Goal: Information Seeking & Learning: Learn about a topic

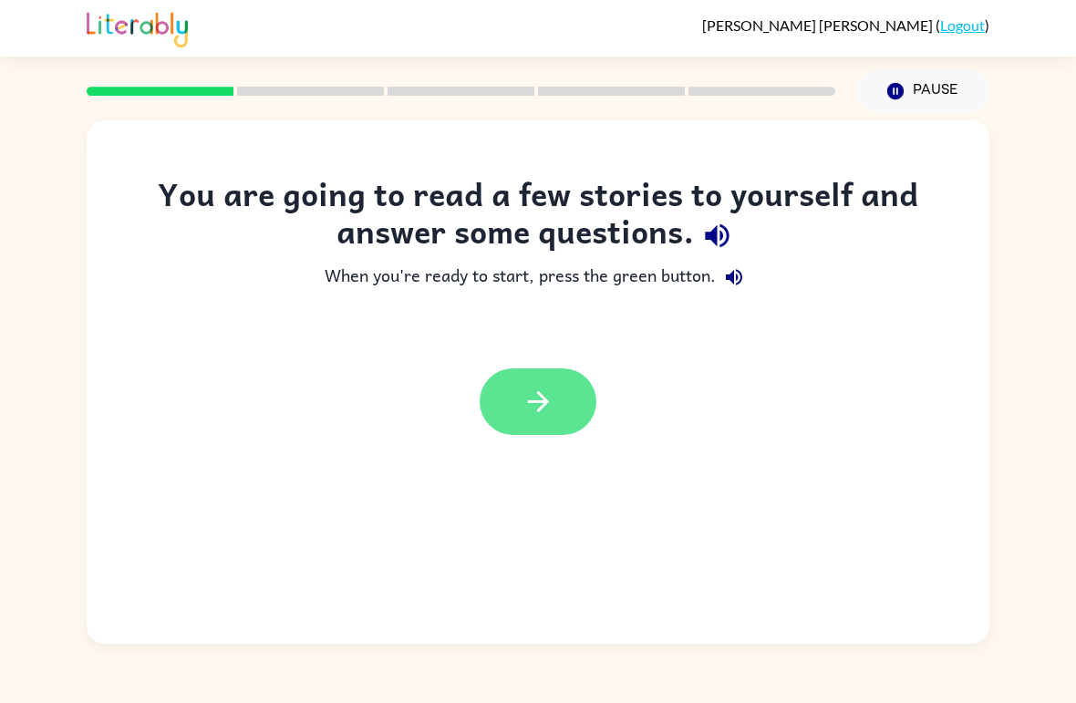
click at [563, 386] on button "button" at bounding box center [537, 401] width 117 height 67
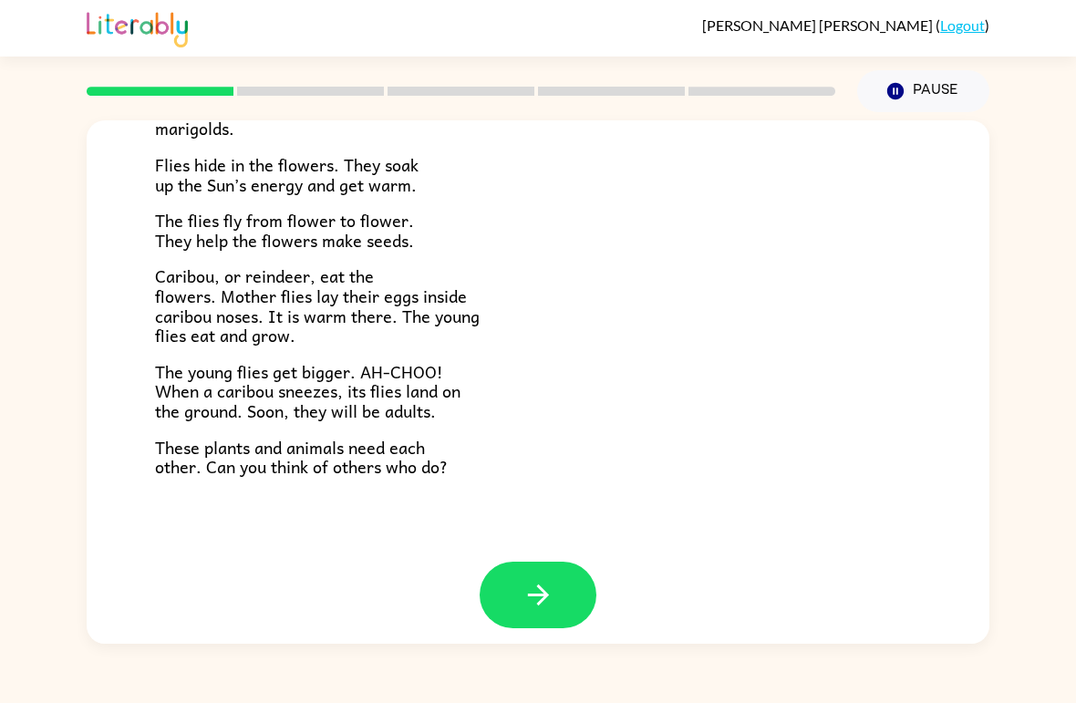
scroll to position [359, 0]
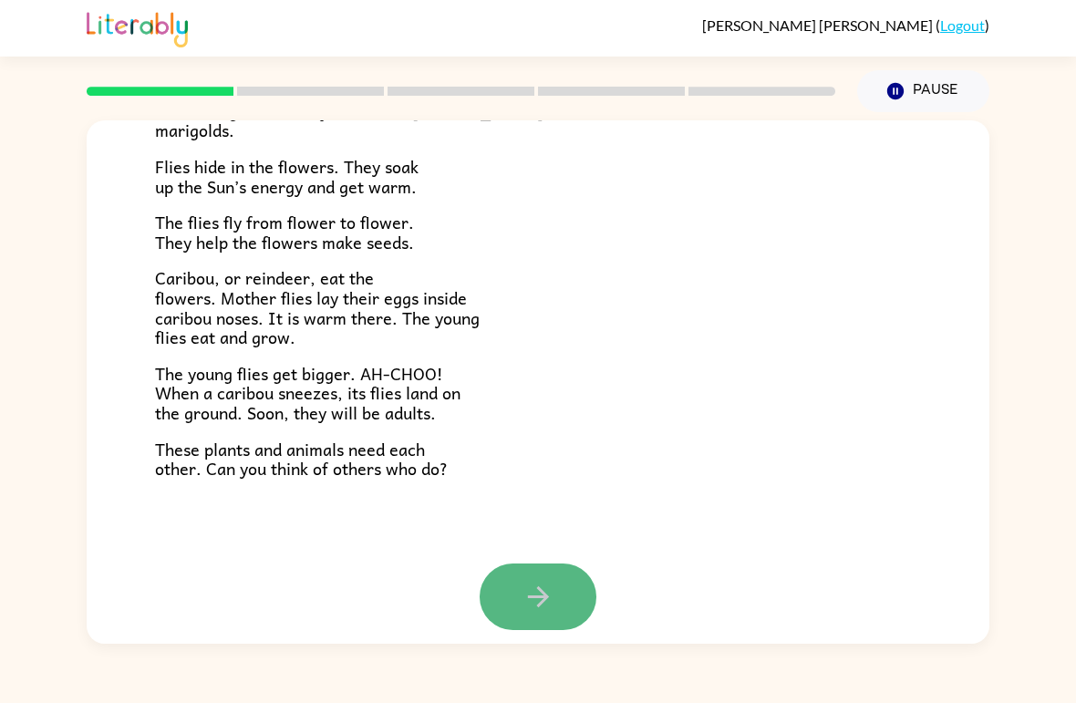
click at [540, 591] on icon "button" at bounding box center [537, 596] width 21 height 21
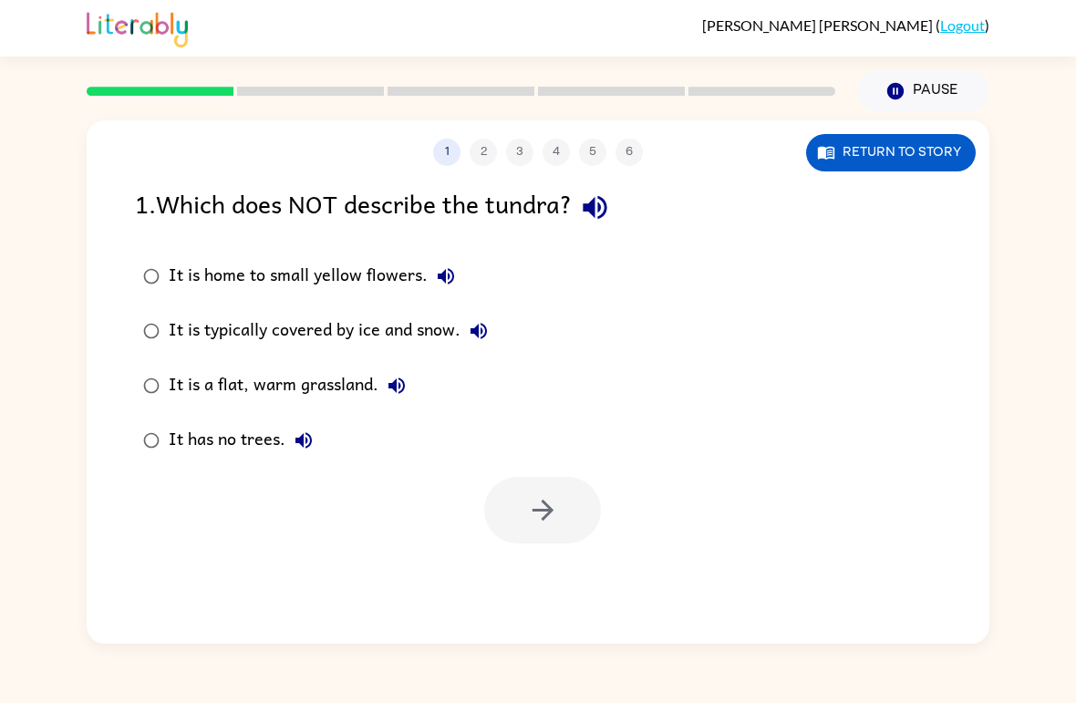
click at [359, 386] on div "It is a flat, warm grassland." at bounding box center [292, 385] width 246 height 36
click at [564, 505] on button "button" at bounding box center [542, 510] width 117 height 67
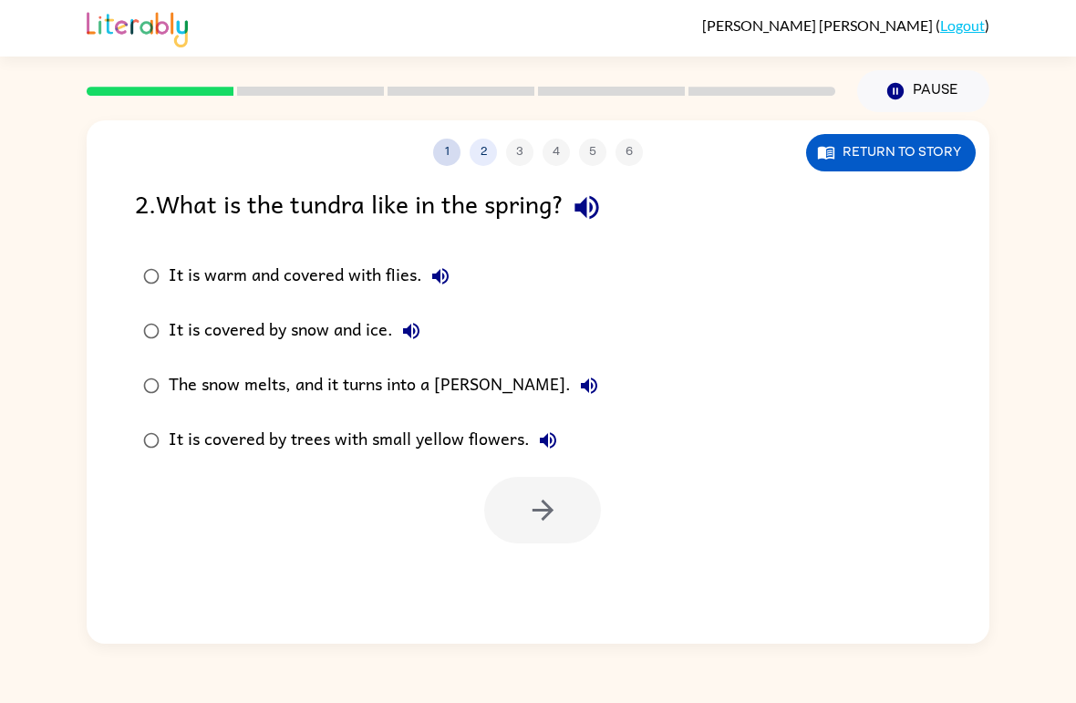
click at [440, 154] on button "1" at bounding box center [446, 152] width 27 height 27
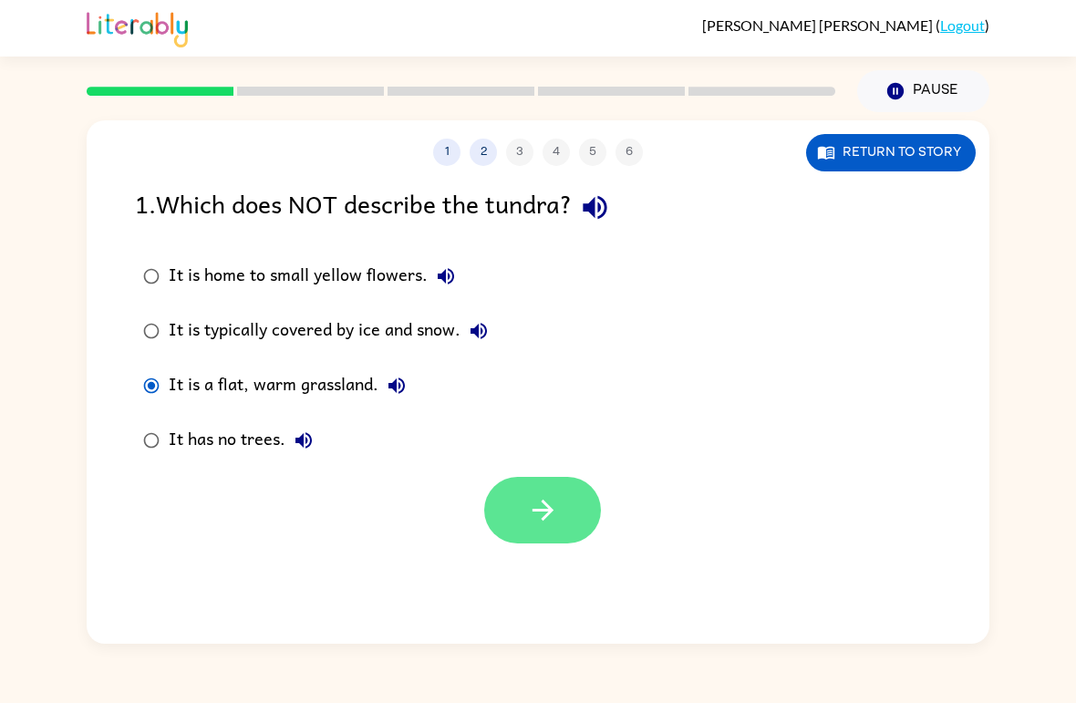
click at [560, 517] on button "button" at bounding box center [542, 510] width 117 height 67
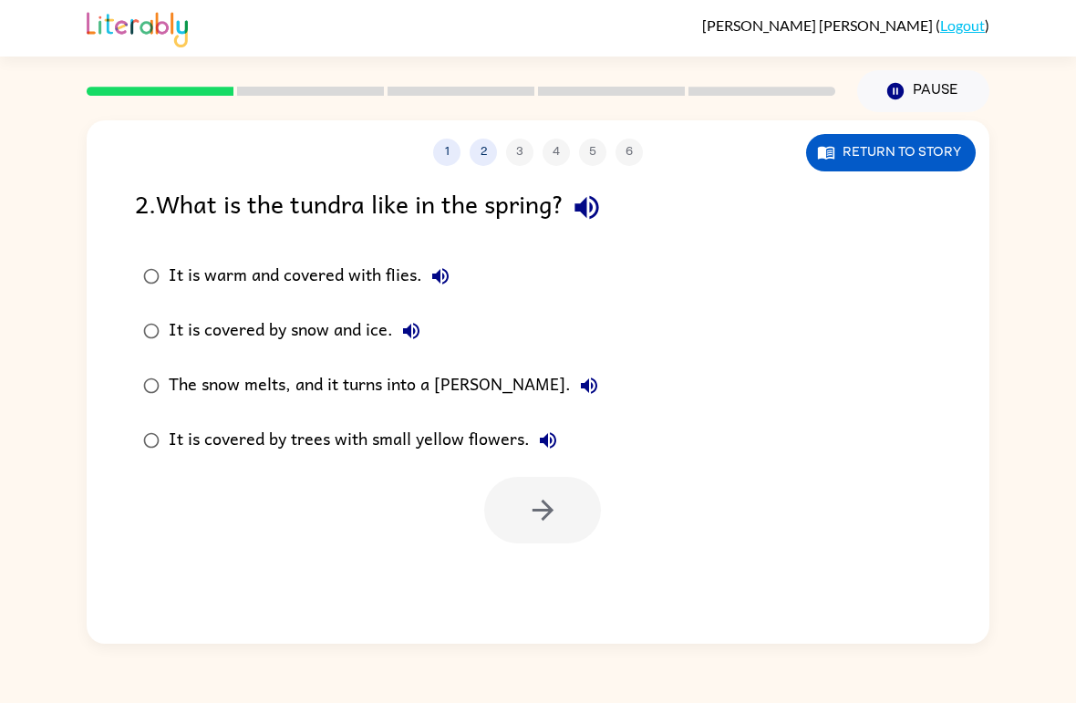
click at [445, 276] on icon "button" at bounding box center [440, 276] width 22 height 22
click at [374, 272] on div "It is warm and covered with flies." at bounding box center [314, 276] width 290 height 36
click at [560, 535] on button "button" at bounding box center [542, 510] width 117 height 67
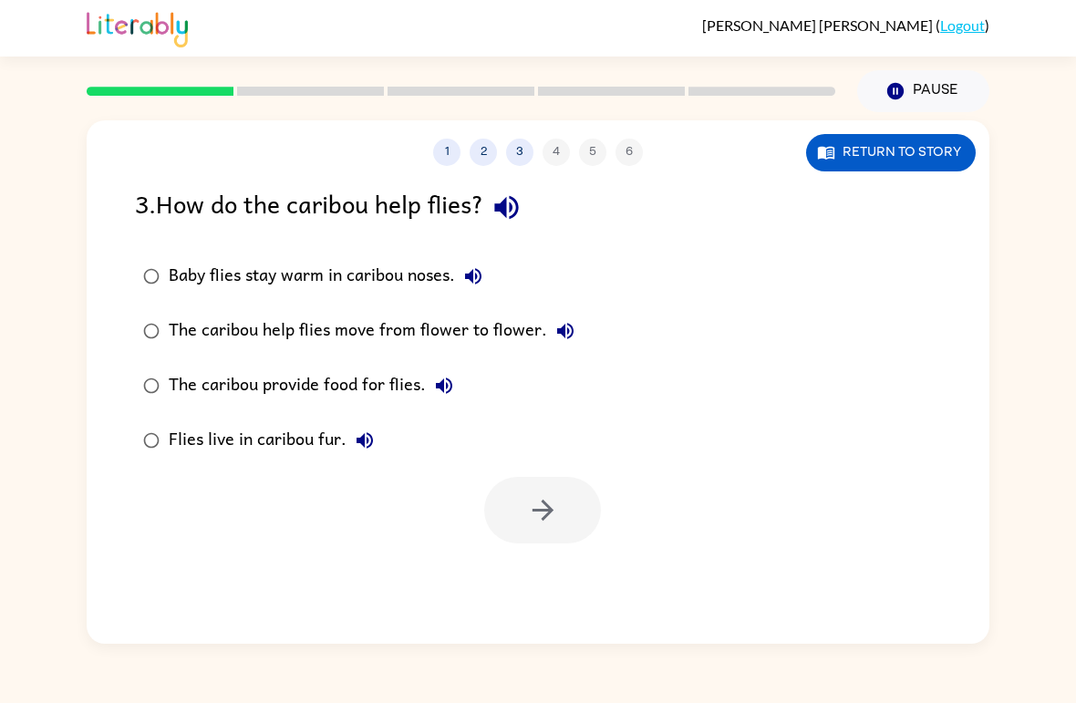
click at [446, 270] on div "Baby flies stay warm in caribou noses." at bounding box center [330, 276] width 323 height 36
click at [544, 506] on icon "button" at bounding box center [543, 510] width 32 height 32
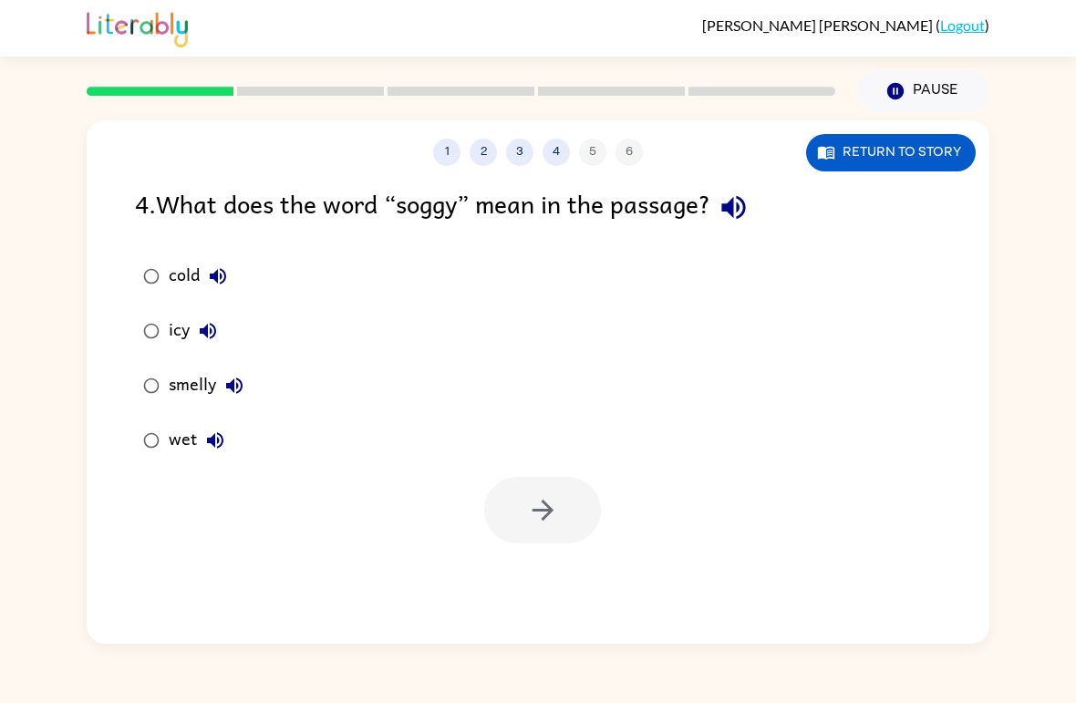
click at [198, 443] on button "wet" at bounding box center [215, 440] width 36 height 36
click at [178, 444] on div "wet" at bounding box center [201, 440] width 65 height 36
click at [576, 499] on button "button" at bounding box center [542, 510] width 117 height 67
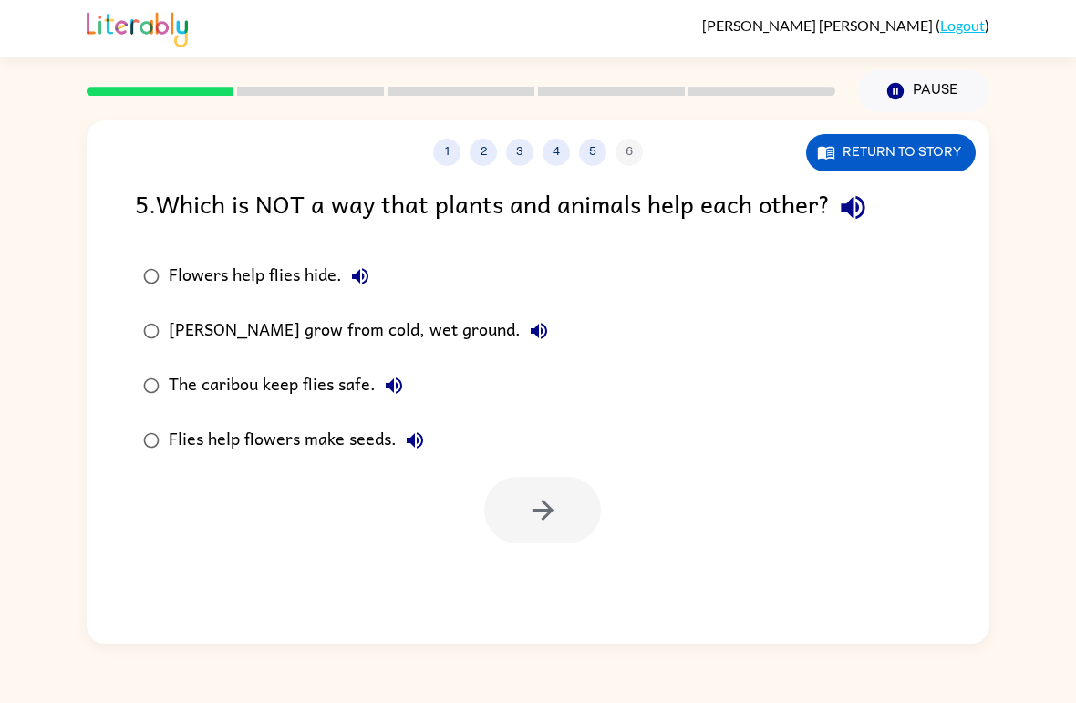
click at [314, 374] on div "The caribou keep flies safe." at bounding box center [290, 385] width 243 height 36
click at [562, 510] on button "button" at bounding box center [542, 510] width 117 height 67
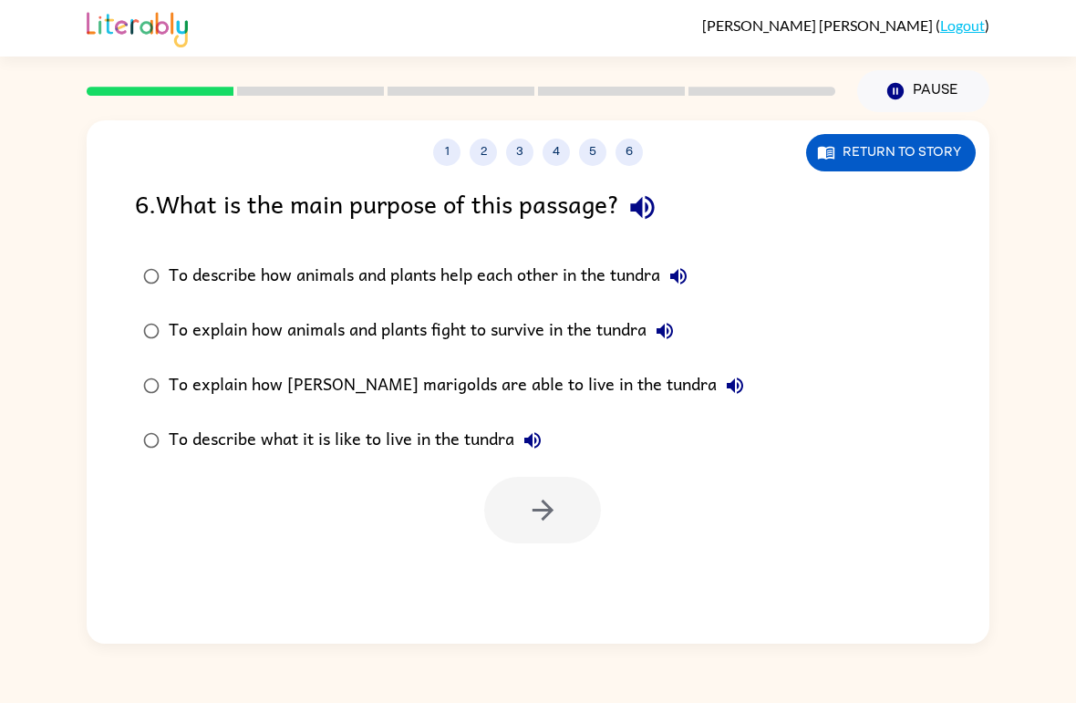
click at [631, 325] on div "To explain how animals and plants fight to survive in the tundra" at bounding box center [426, 331] width 514 height 36
click at [558, 500] on icon "button" at bounding box center [543, 510] width 32 height 32
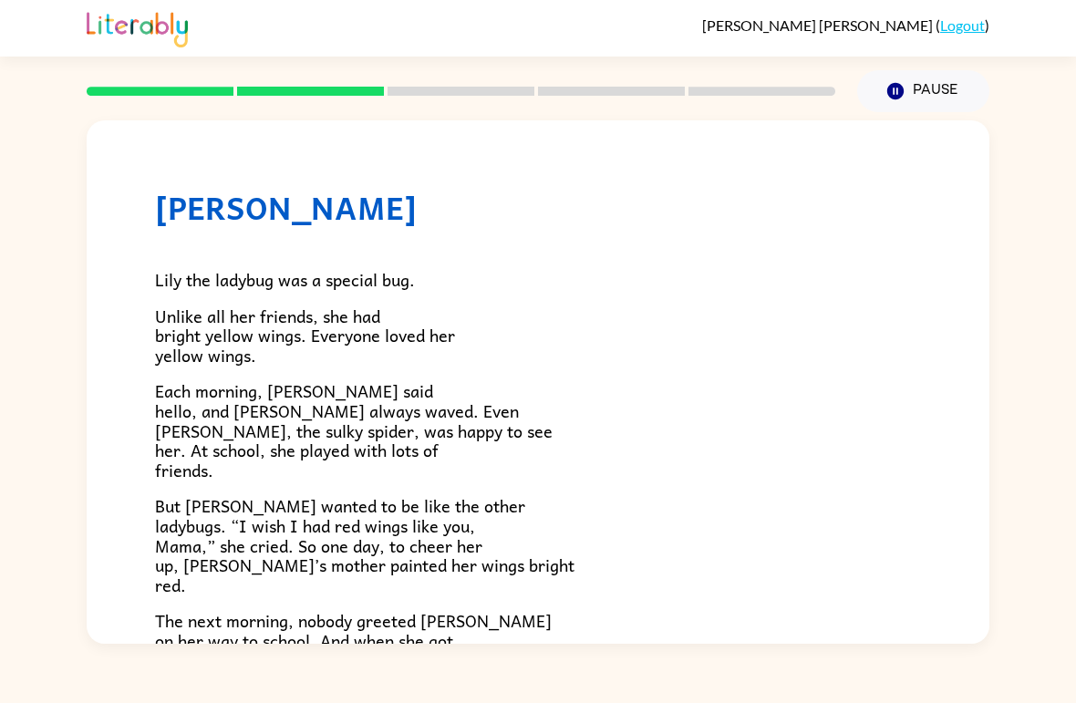
click at [174, 85] on div at bounding box center [461, 91] width 770 height 64
click at [192, 83] on div at bounding box center [461, 91] width 770 height 64
click at [201, 81] on div at bounding box center [461, 91] width 770 height 64
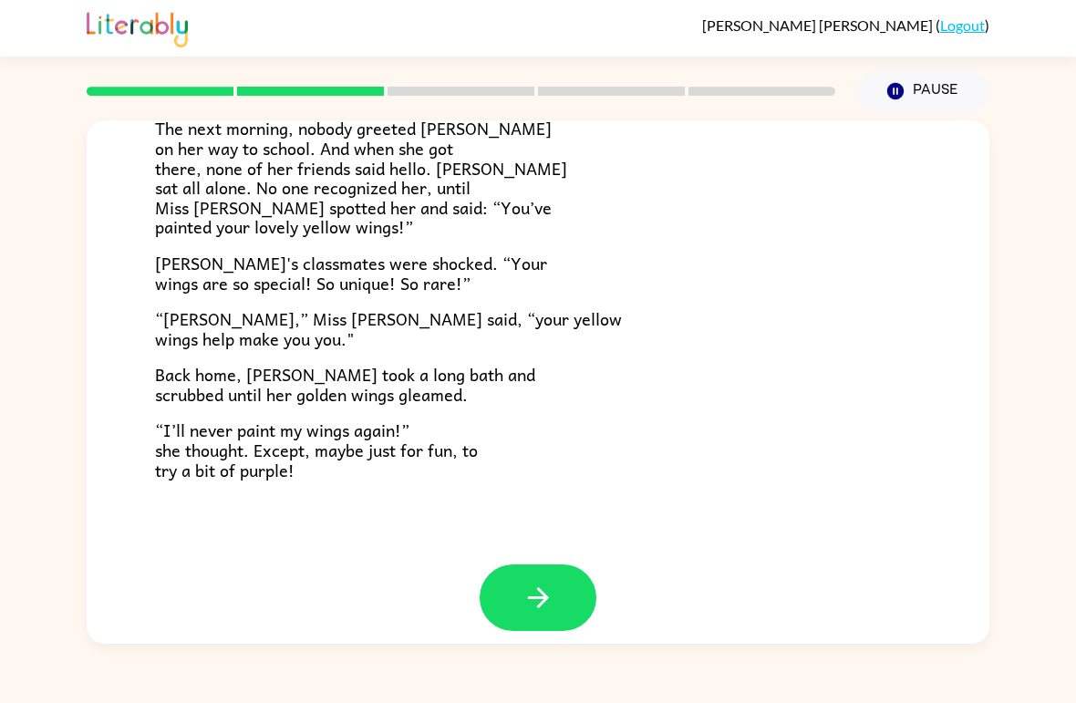
scroll to position [490, 0]
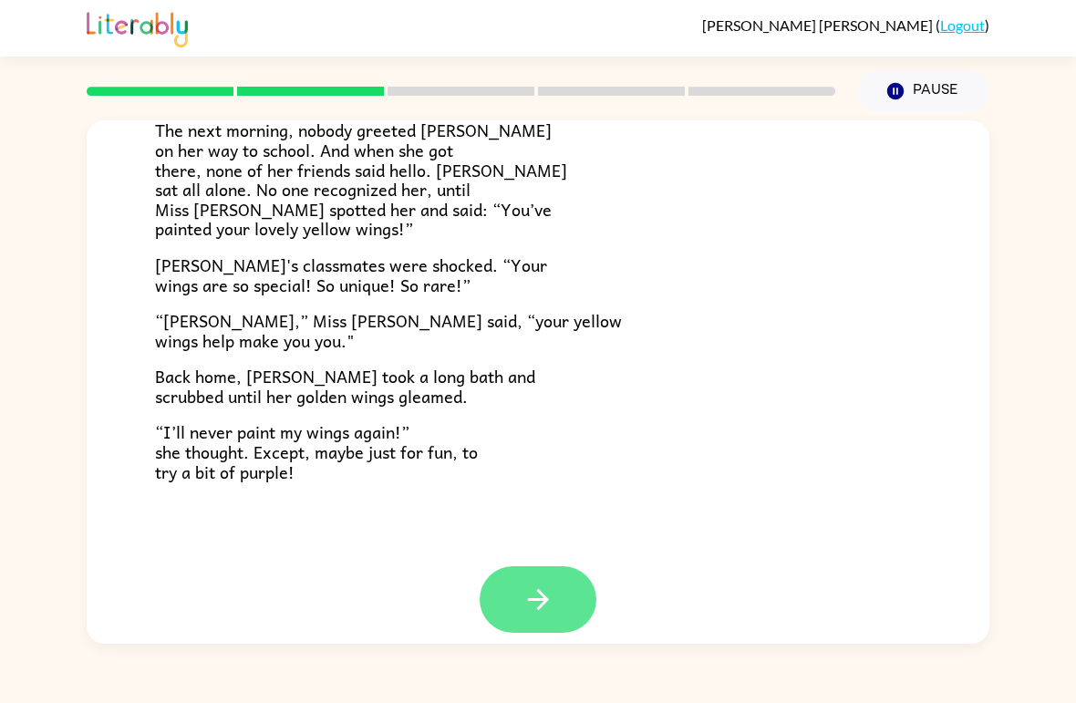
click at [547, 583] on icon "button" at bounding box center [538, 599] width 32 height 32
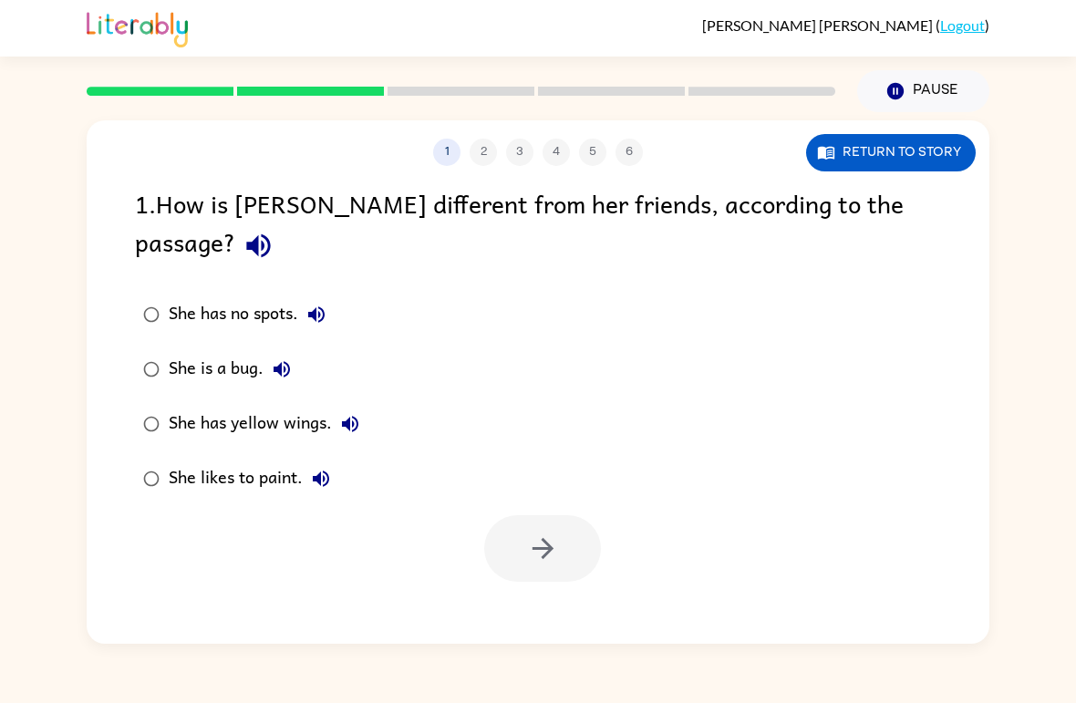
click at [280, 406] on div "She has yellow wings." at bounding box center [269, 424] width 200 height 36
click at [535, 532] on icon "button" at bounding box center [543, 548] width 32 height 32
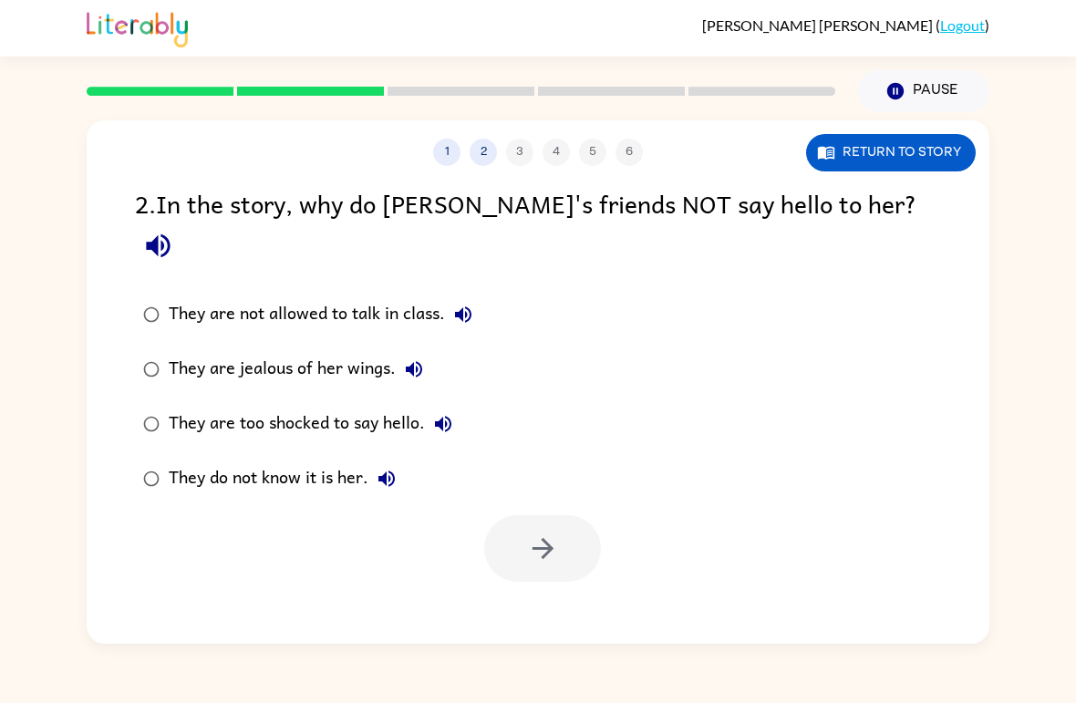
click at [310, 460] on div "They do not know it is her." at bounding box center [287, 478] width 236 height 36
click at [562, 524] on button "button" at bounding box center [542, 548] width 117 height 67
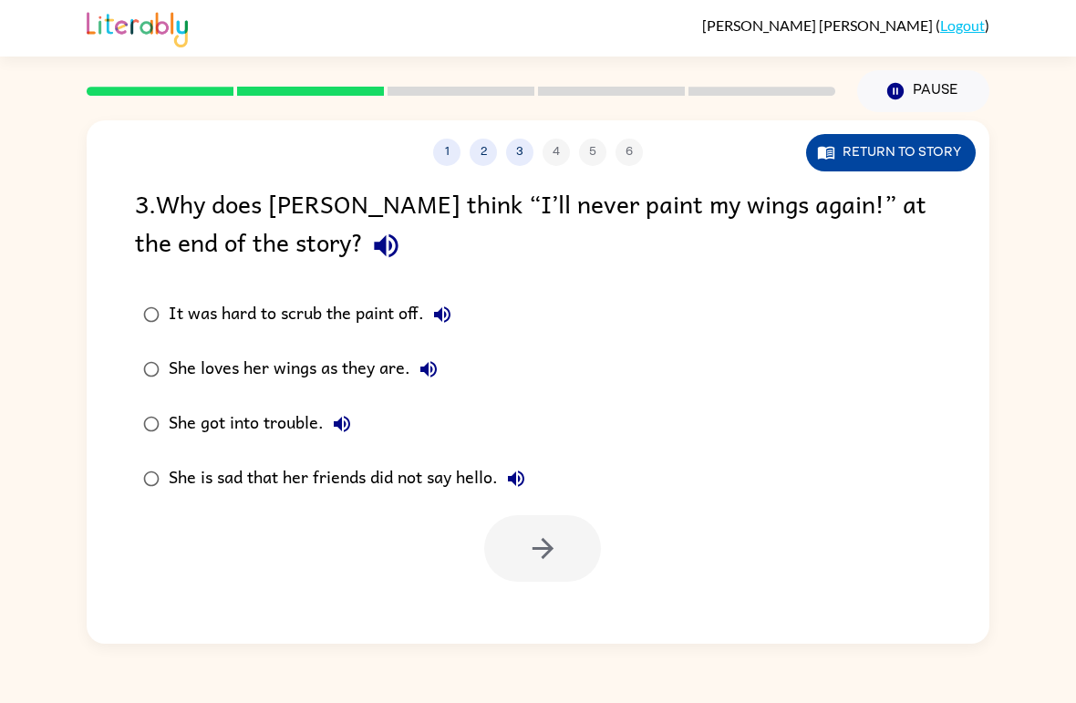
click at [921, 149] on button "Return to story" at bounding box center [891, 152] width 170 height 37
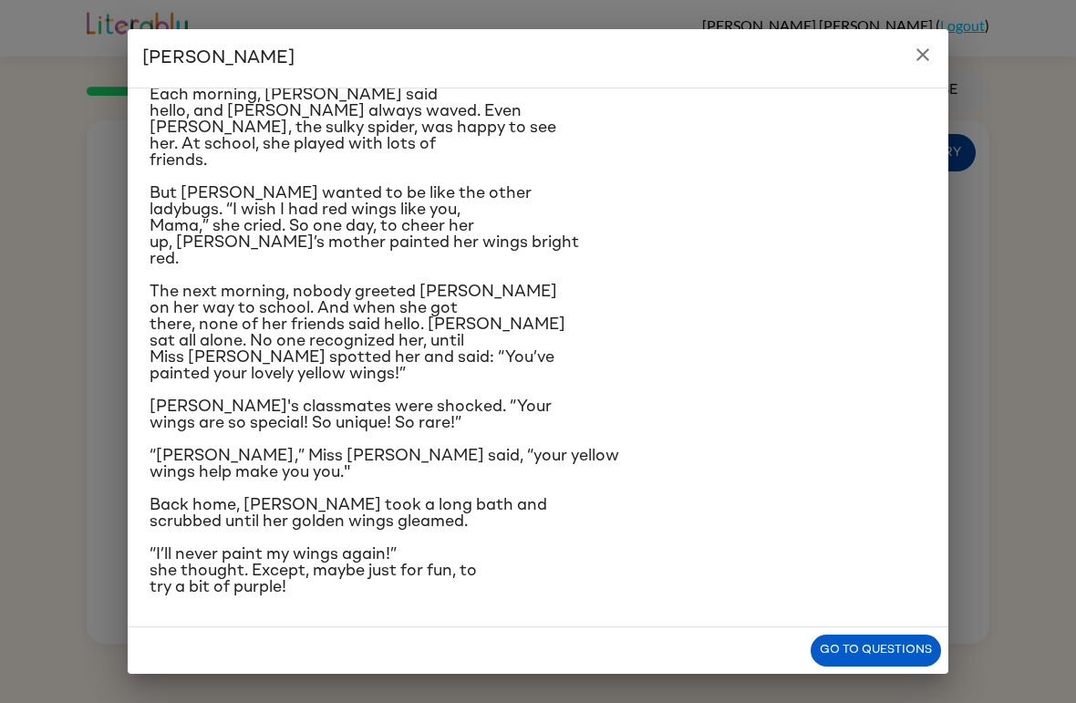
scroll to position [316, 0]
click at [927, 70] on button "close" at bounding box center [922, 54] width 36 height 36
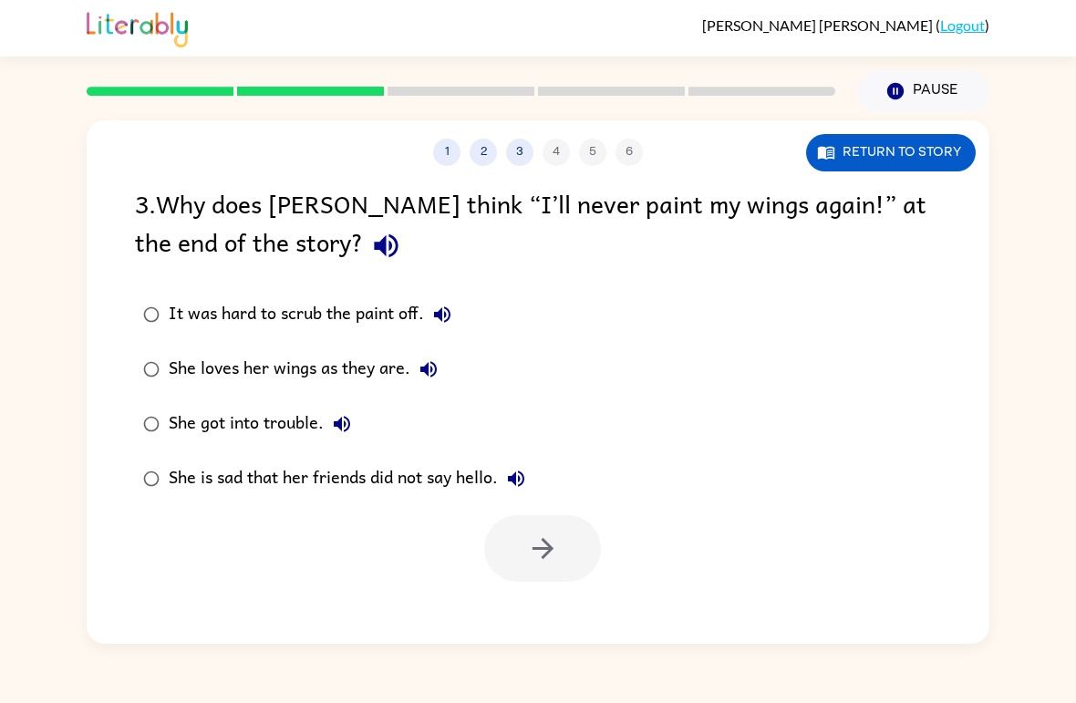
click at [413, 360] on button "She loves her wings as they are." at bounding box center [428, 369] width 36 height 36
click at [367, 380] on div "She loves her wings as they are." at bounding box center [308, 369] width 278 height 36
click at [560, 570] on button "button" at bounding box center [542, 548] width 117 height 67
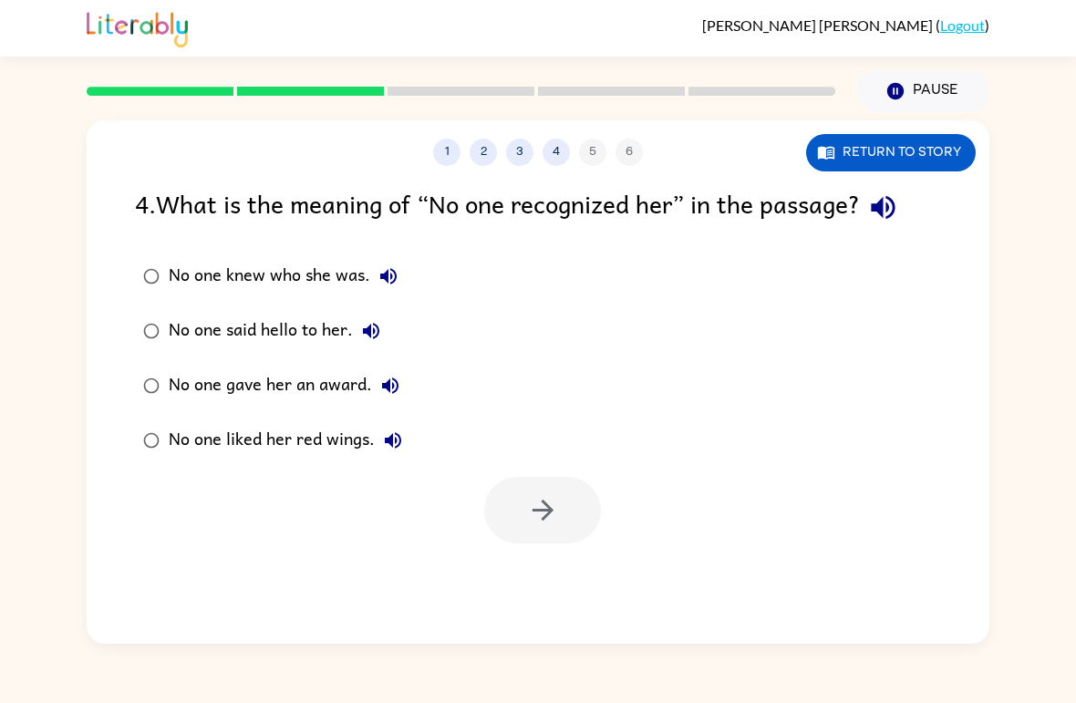
click at [309, 301] on label "No one knew who she was." at bounding box center [272, 276] width 295 height 55
click at [328, 282] on div "No one knew who she was." at bounding box center [288, 276] width 238 height 36
click at [564, 517] on button "button" at bounding box center [542, 510] width 117 height 67
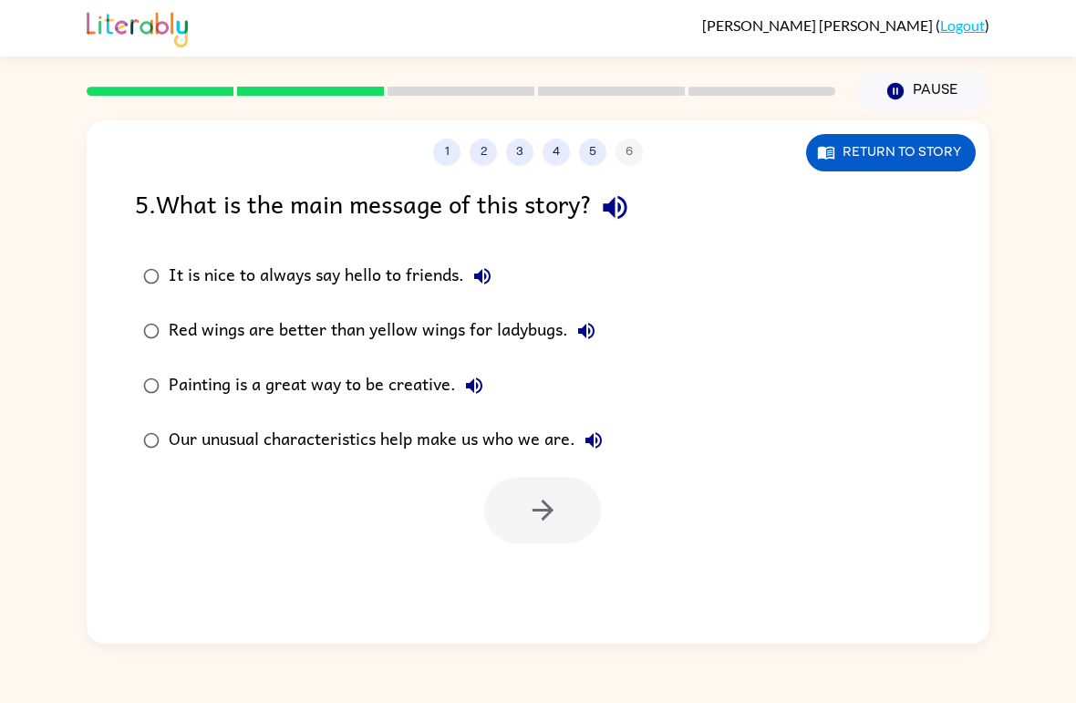
click at [382, 438] on div "Our unusual characteristics help make us who we are." at bounding box center [390, 440] width 443 height 36
click at [514, 520] on button "button" at bounding box center [542, 510] width 117 height 67
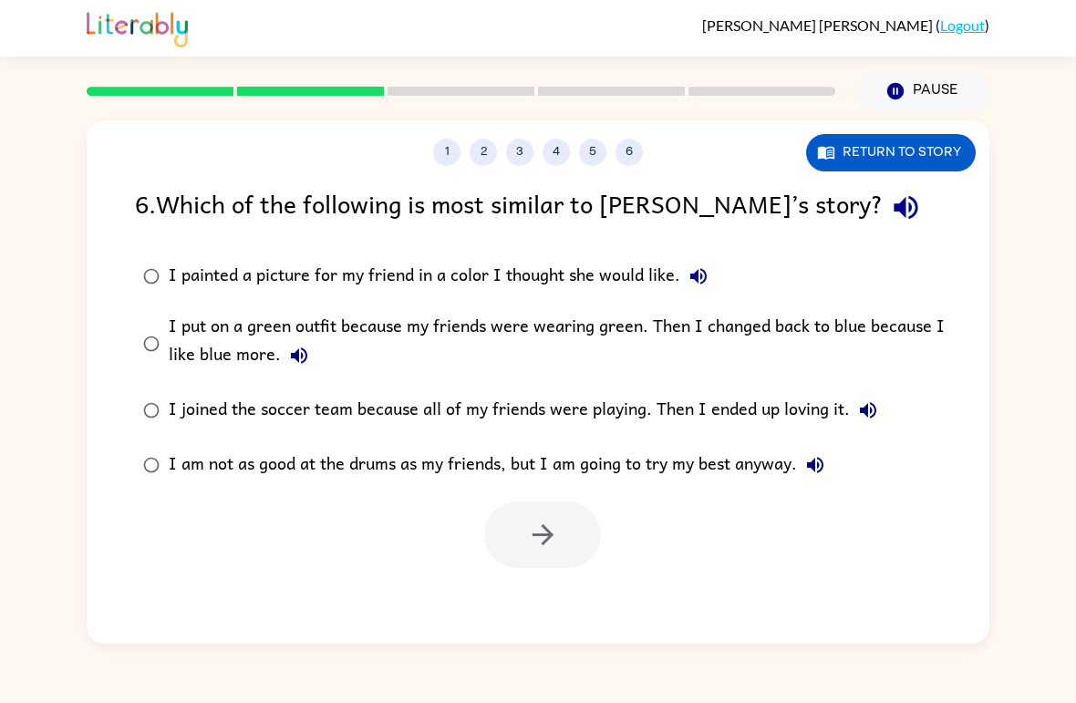
click at [256, 326] on div "I put on a green outfit because my friends were wearing green. Then I changed b…" at bounding box center [567, 343] width 797 height 61
click at [541, 542] on icon "button" at bounding box center [543, 535] width 32 height 32
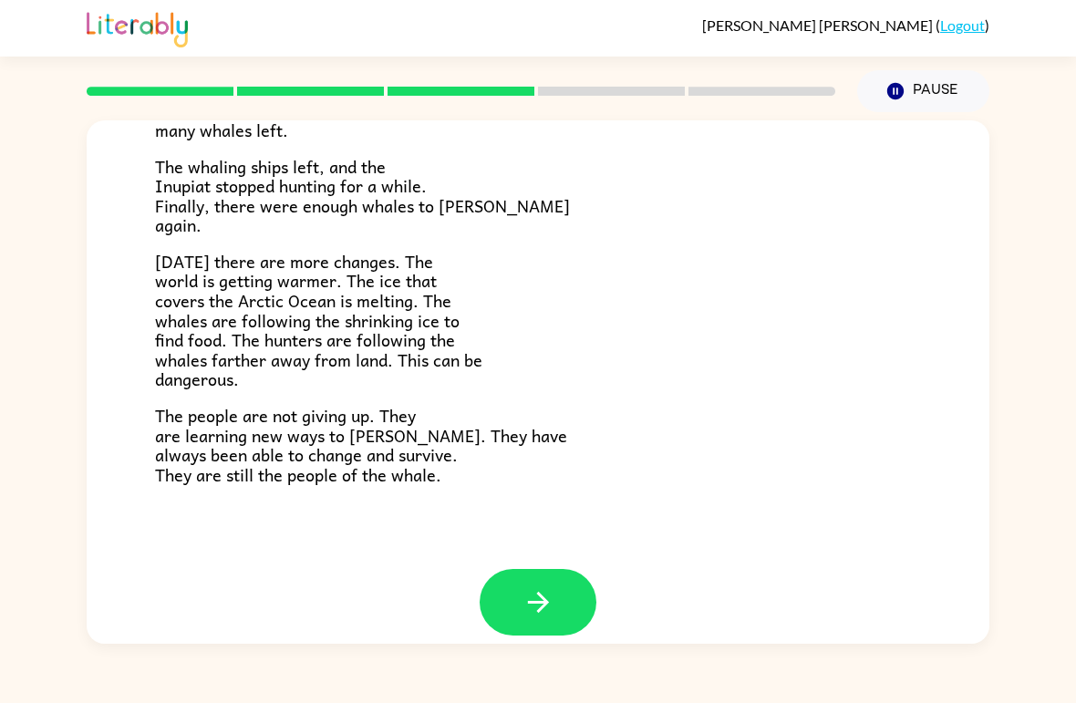
scroll to position [592, 0]
click at [532, 587] on icon "button" at bounding box center [538, 603] width 32 height 32
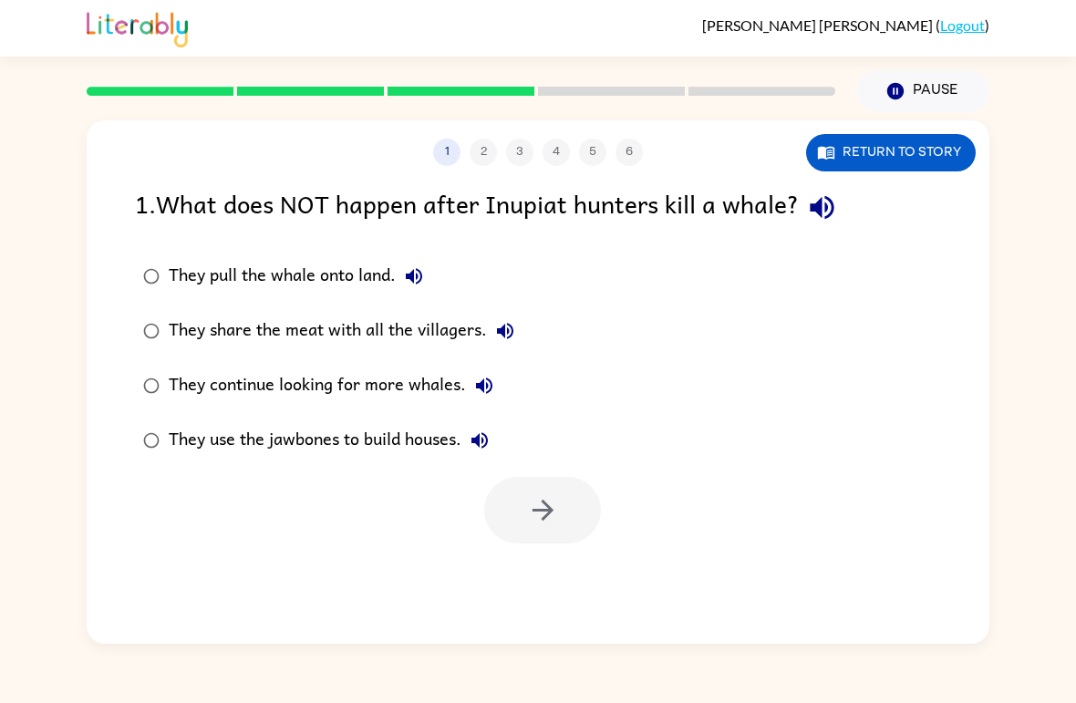
click at [425, 384] on div "They continue looking for more whales." at bounding box center [336, 385] width 334 height 36
click at [564, 513] on button "button" at bounding box center [542, 510] width 117 height 67
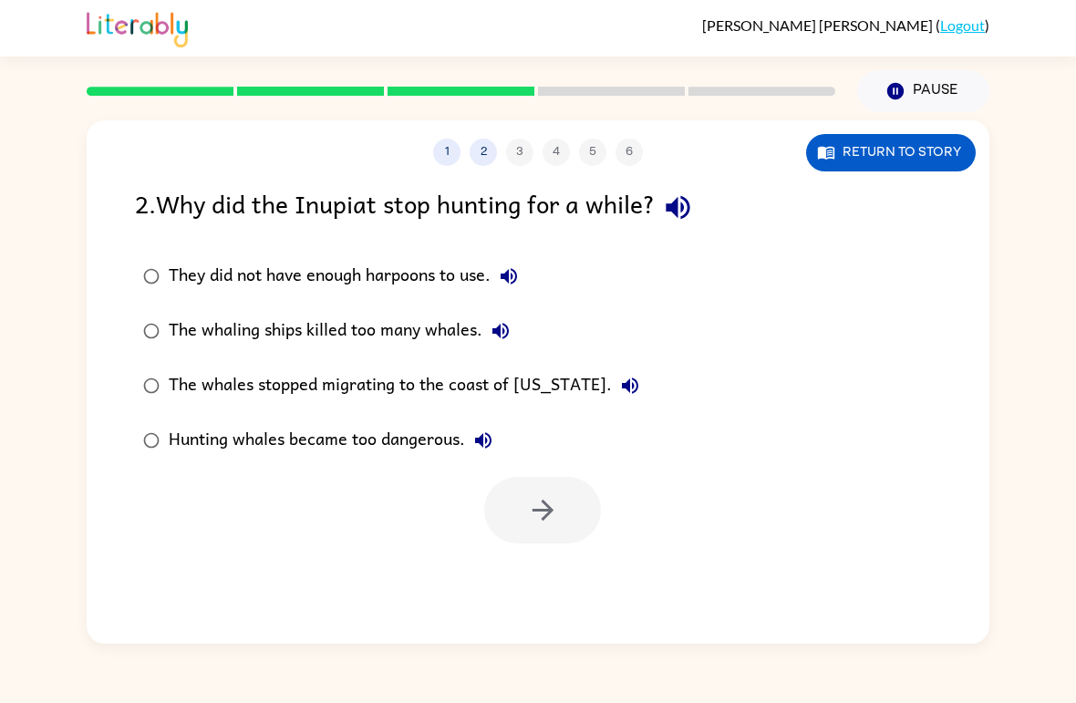
click at [416, 331] on div "The whaling ships killed too many whales." at bounding box center [344, 331] width 350 height 36
click at [572, 521] on button "button" at bounding box center [542, 510] width 117 height 67
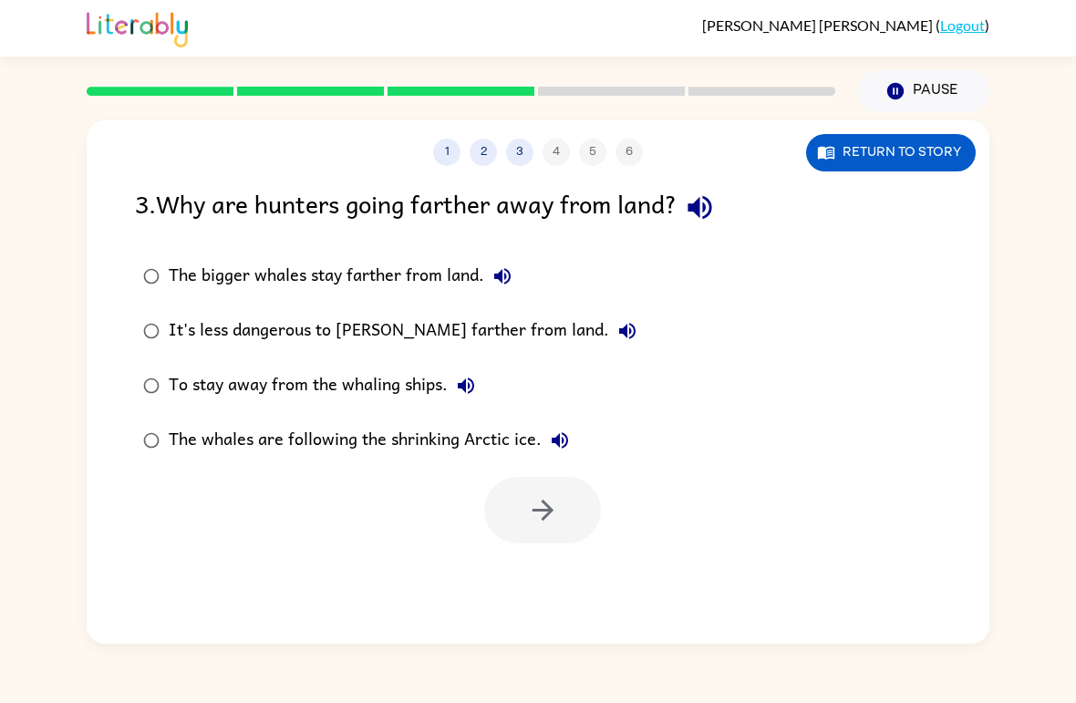
click at [465, 428] on div "The whales are following the shrinking Arctic ice." at bounding box center [373, 440] width 409 height 36
click at [457, 437] on div "The whales are following the shrinking Arctic ice." at bounding box center [373, 440] width 409 height 36
click at [572, 507] on button "button" at bounding box center [542, 510] width 117 height 67
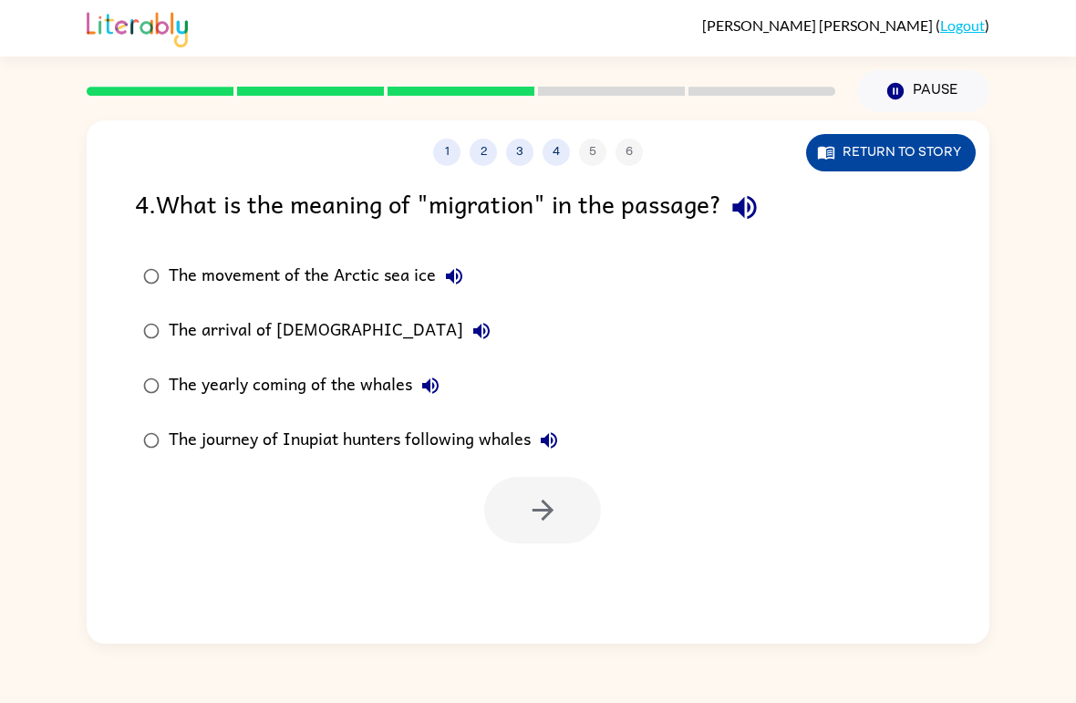
click at [935, 155] on button "Return to story" at bounding box center [891, 152] width 170 height 37
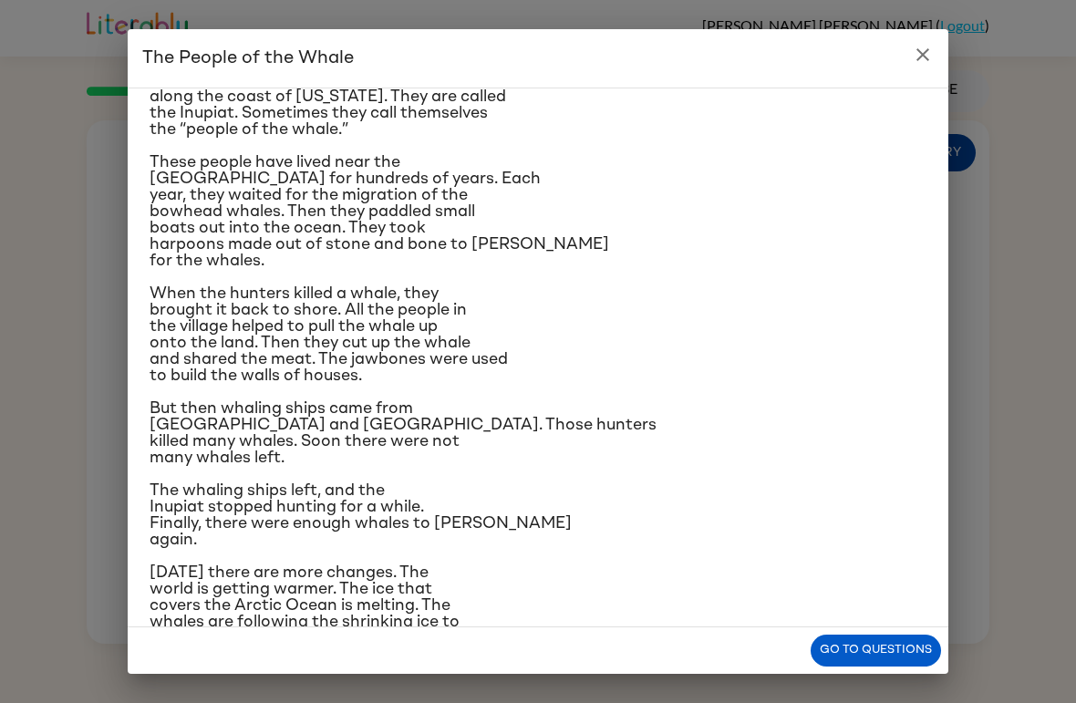
scroll to position [75, 0]
click at [915, 67] on button "close" at bounding box center [922, 54] width 36 height 36
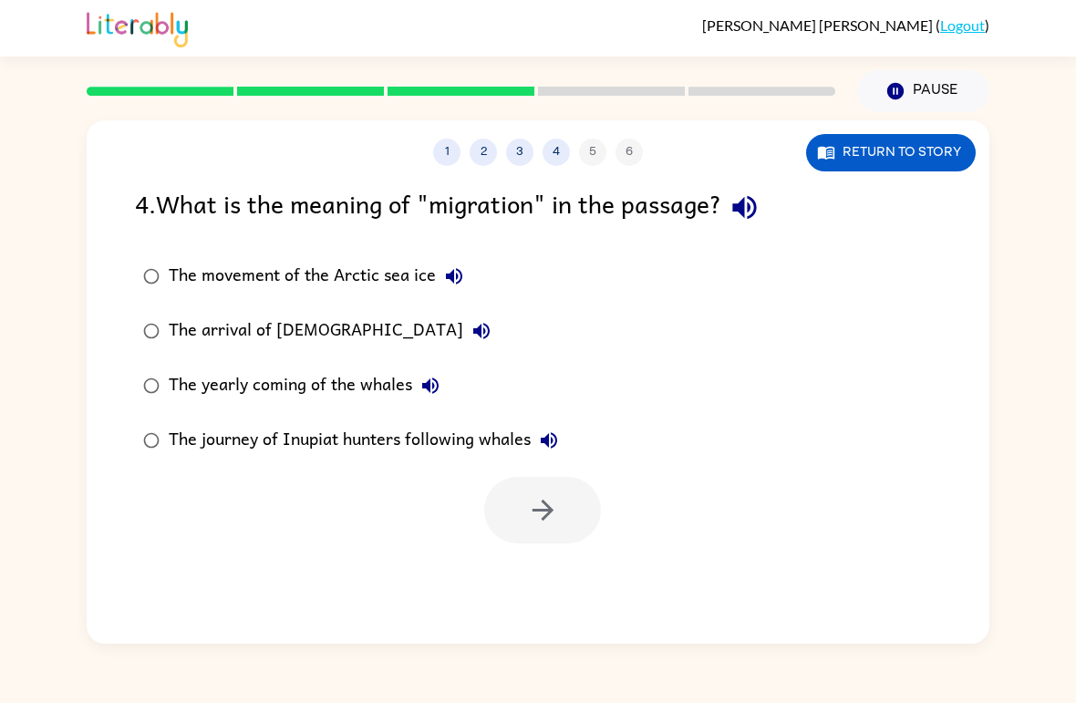
click at [436, 259] on div "The movement of the Arctic sea ice" at bounding box center [321, 276] width 304 height 36
click at [542, 483] on button "button" at bounding box center [542, 510] width 117 height 67
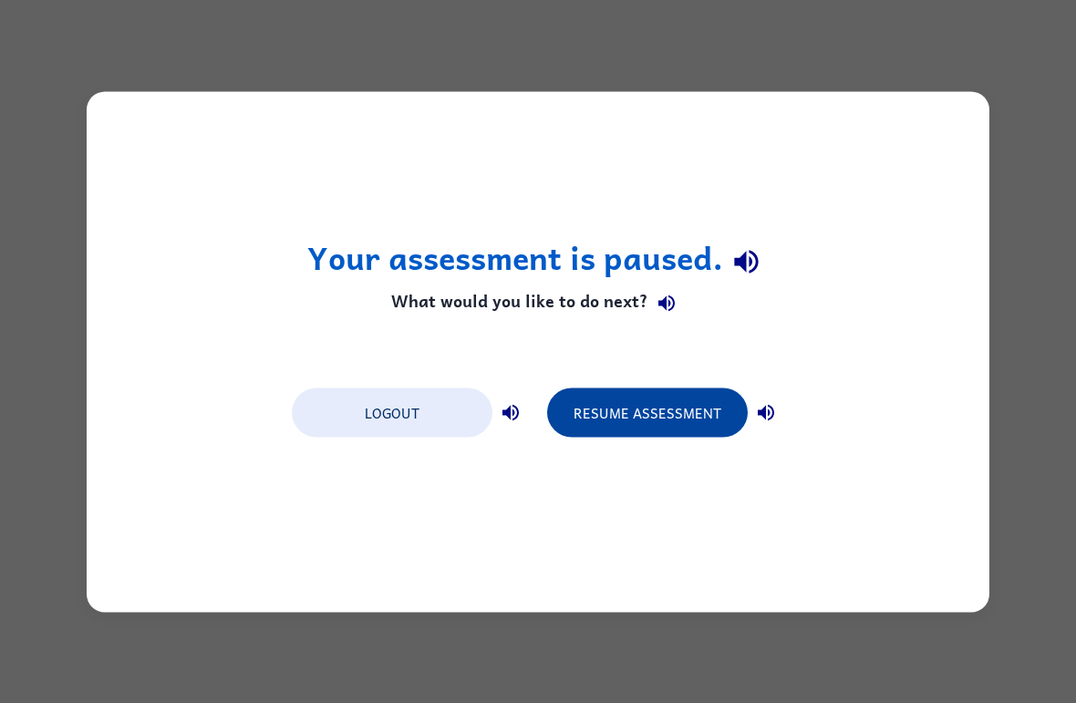
click at [664, 414] on button "Resume Assessment" at bounding box center [647, 411] width 201 height 49
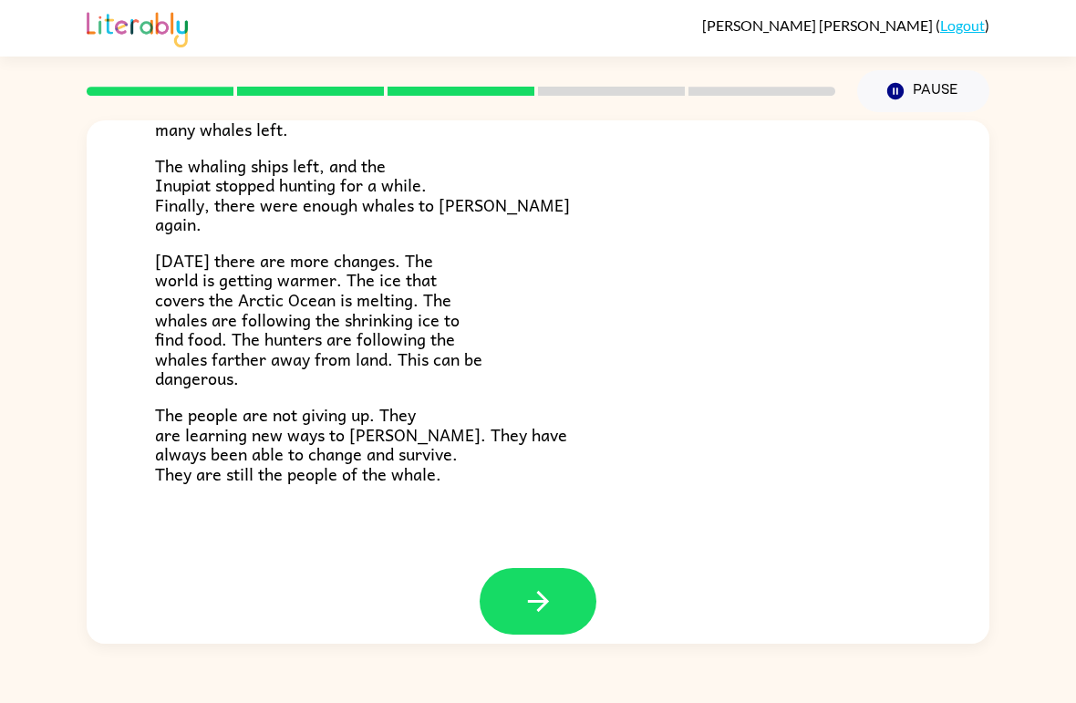
scroll to position [592, 0]
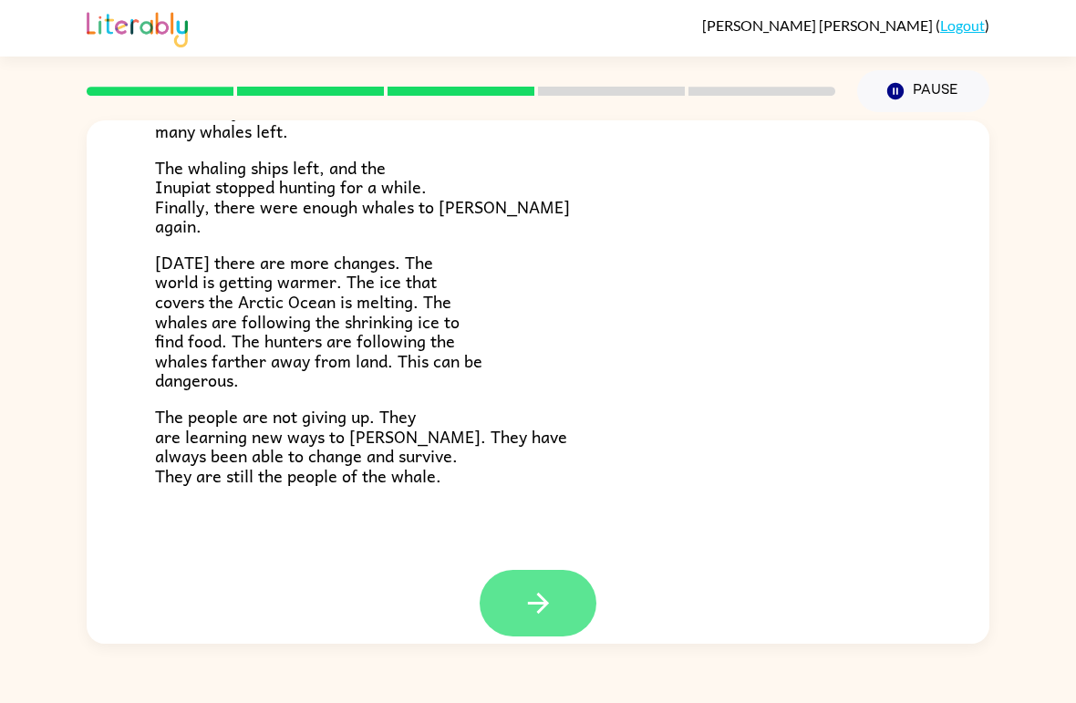
click at [550, 590] on icon "button" at bounding box center [538, 603] width 32 height 32
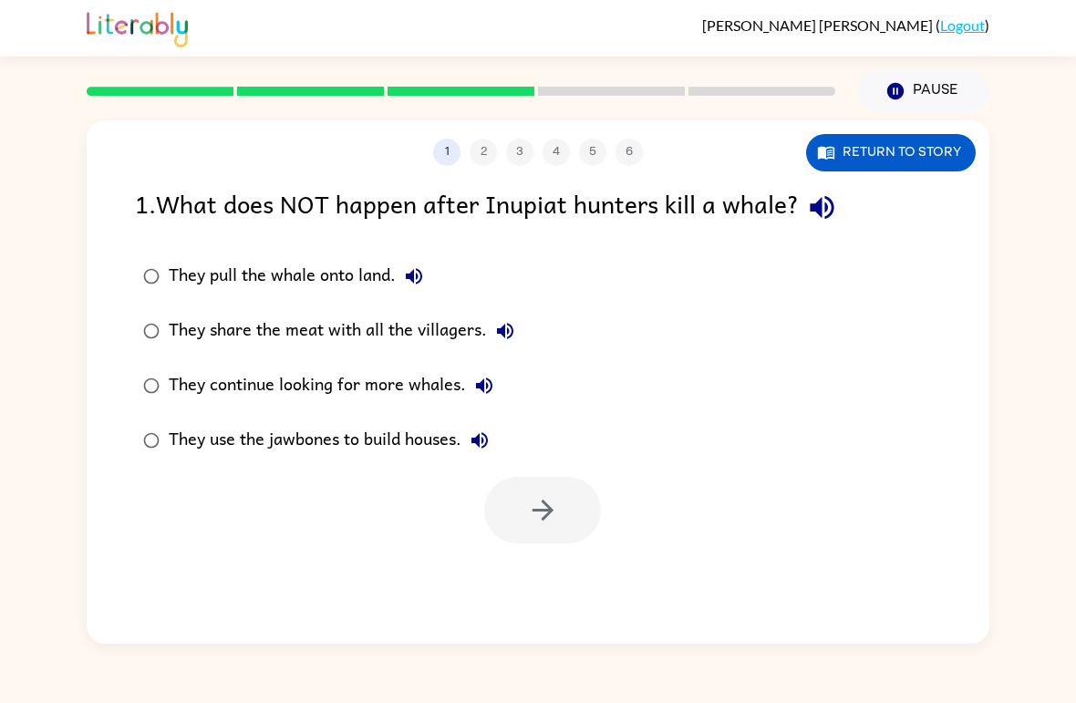
click at [387, 402] on div "They continue looking for more whales." at bounding box center [336, 385] width 334 height 36
click at [546, 518] on icon "button" at bounding box center [541, 510] width 21 height 21
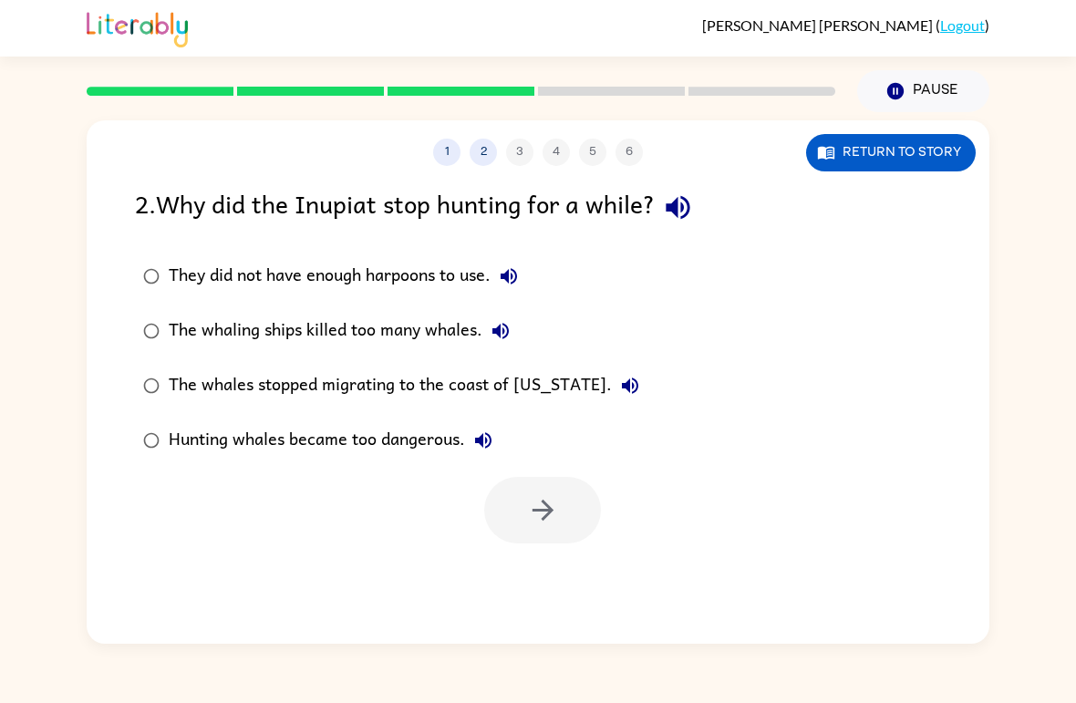
click at [439, 354] on label "The whaling ships killed too many whales." at bounding box center [391, 331] width 532 height 55
click at [582, 500] on button "button" at bounding box center [542, 510] width 117 height 67
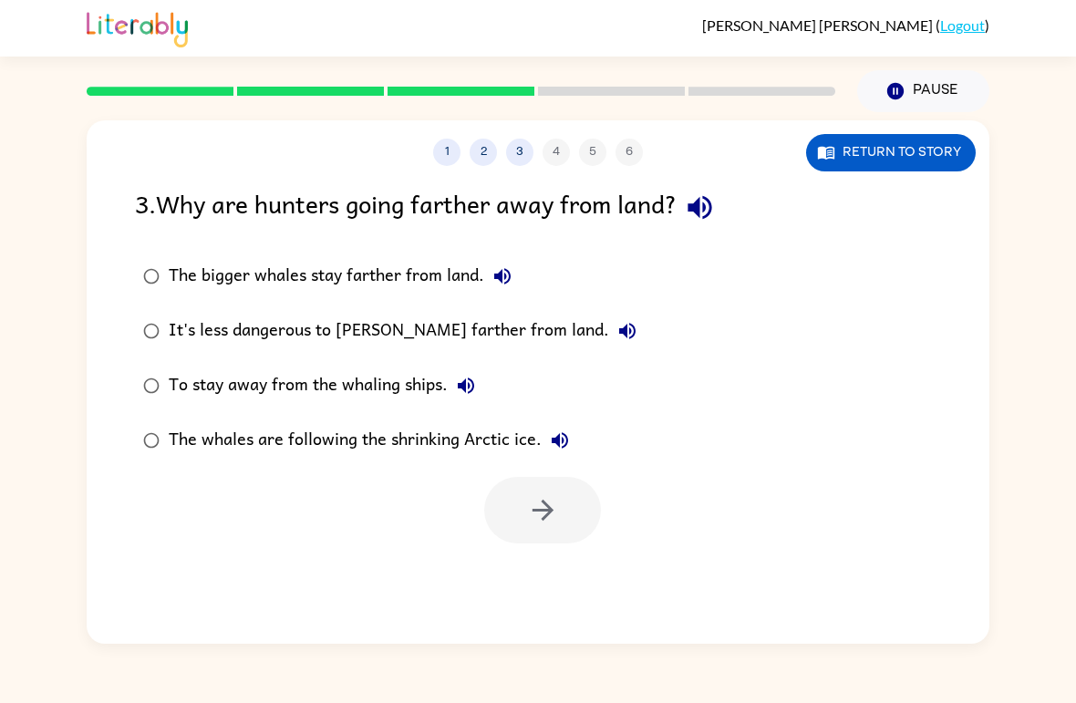
click at [409, 432] on div "The whales are following the shrinking Arctic ice." at bounding box center [373, 440] width 409 height 36
click at [509, 506] on button "button" at bounding box center [542, 510] width 117 height 67
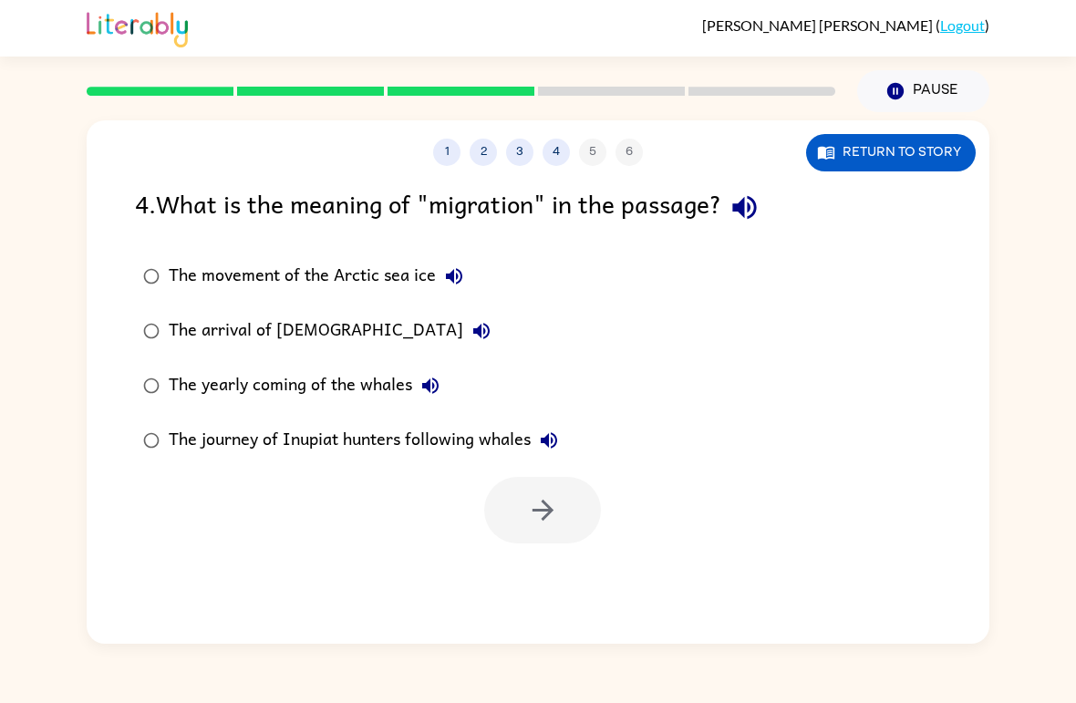
click at [314, 273] on div "The movement of the Arctic sea ice" at bounding box center [321, 276] width 304 height 36
click at [463, 332] on button "The arrival of [DEMOGRAPHIC_DATA]" at bounding box center [481, 331] width 36 height 36
click at [326, 325] on div "The arrival of [DEMOGRAPHIC_DATA]" at bounding box center [334, 331] width 331 height 36
click at [577, 532] on button "button" at bounding box center [542, 510] width 117 height 67
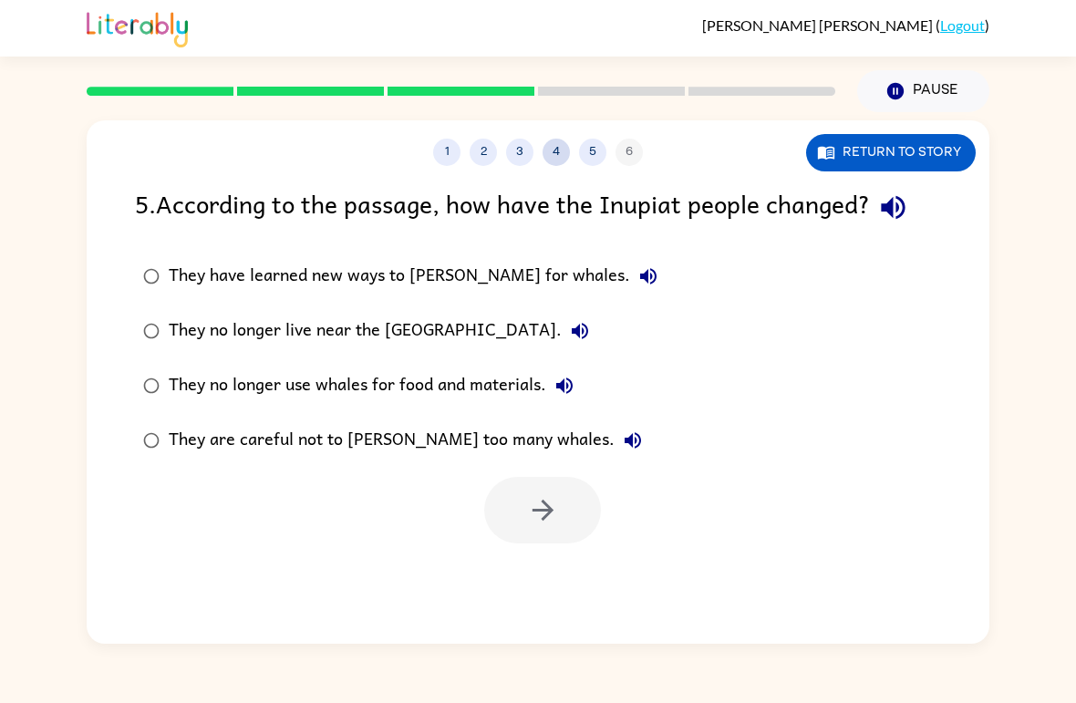
click at [567, 147] on button "4" at bounding box center [555, 152] width 27 height 27
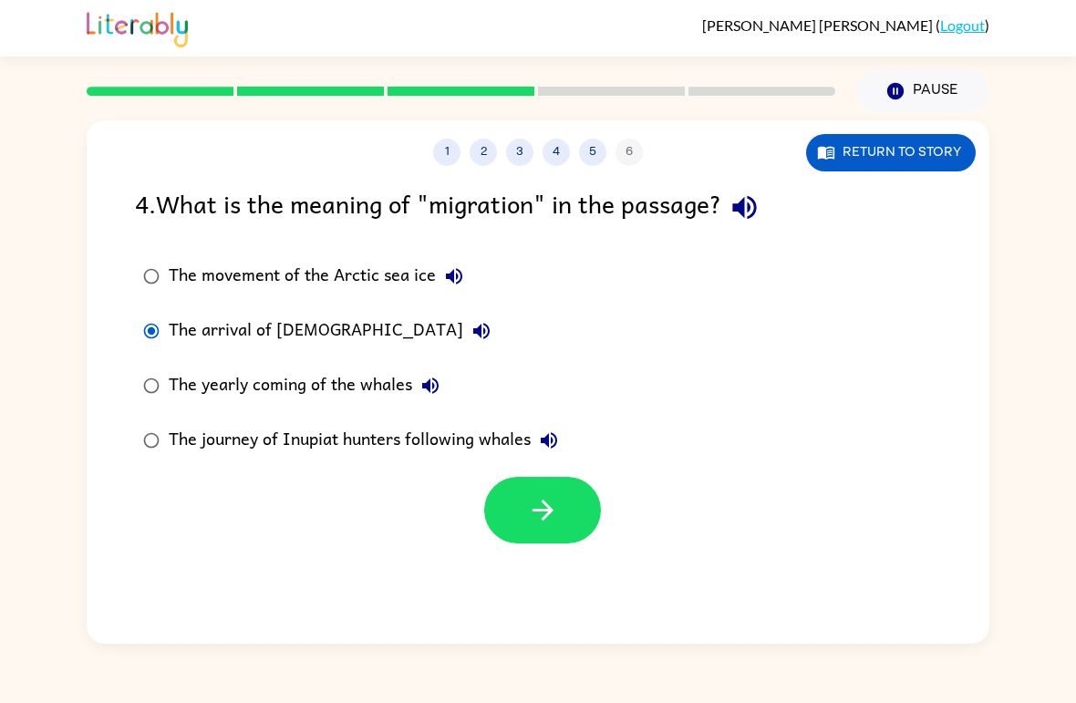
click at [352, 390] on div "The yearly coming of the whales" at bounding box center [309, 385] width 280 height 36
click at [539, 520] on icon "button" at bounding box center [543, 510] width 32 height 32
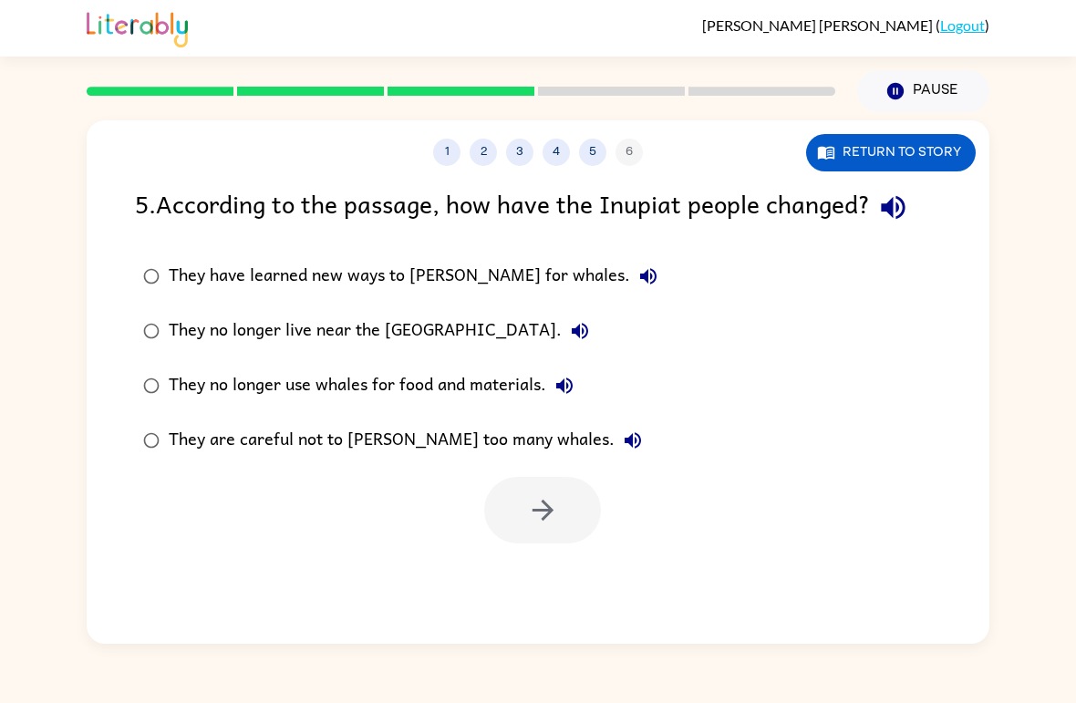
click at [459, 468] on label "They are careful not to [PERSON_NAME] too many whales." at bounding box center [400, 440] width 551 height 55
click at [527, 514] on icon "button" at bounding box center [543, 510] width 32 height 32
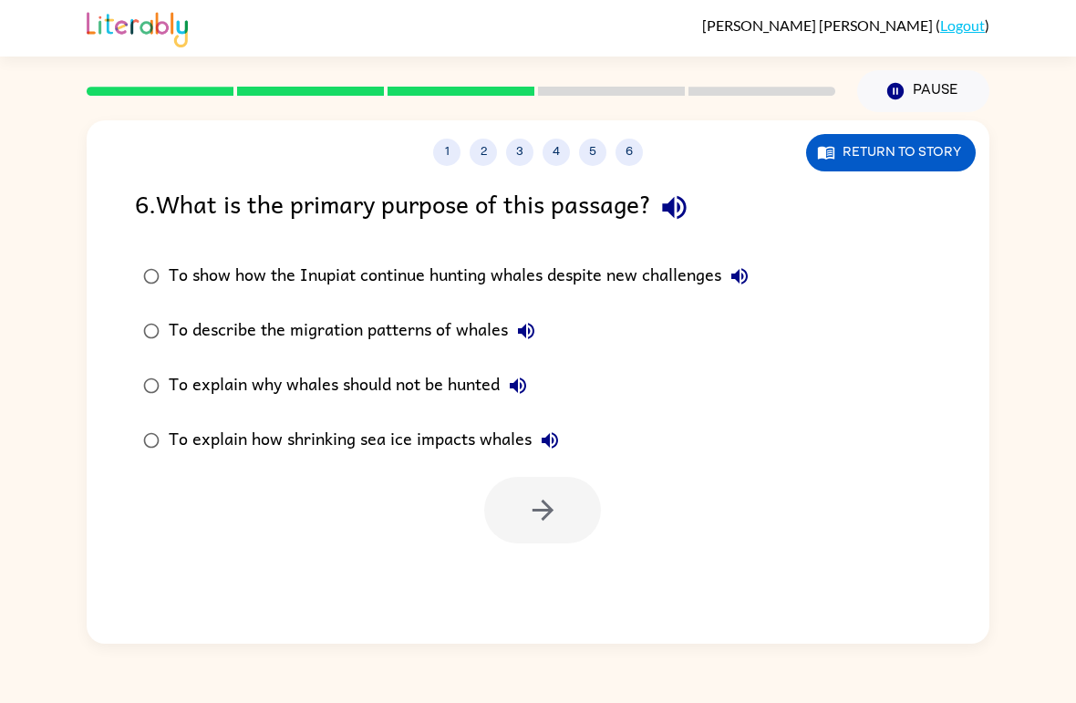
click at [701, 273] on div "To show how the Inupiat continue hunting whales despite new challenges" at bounding box center [463, 276] width 589 height 36
click at [506, 573] on div "1 2 3 4 5 6 Return to story 6 . What is the primary purpose of this passage? To…" at bounding box center [538, 381] width 902 height 523
click at [541, 523] on icon "button" at bounding box center [543, 510] width 32 height 32
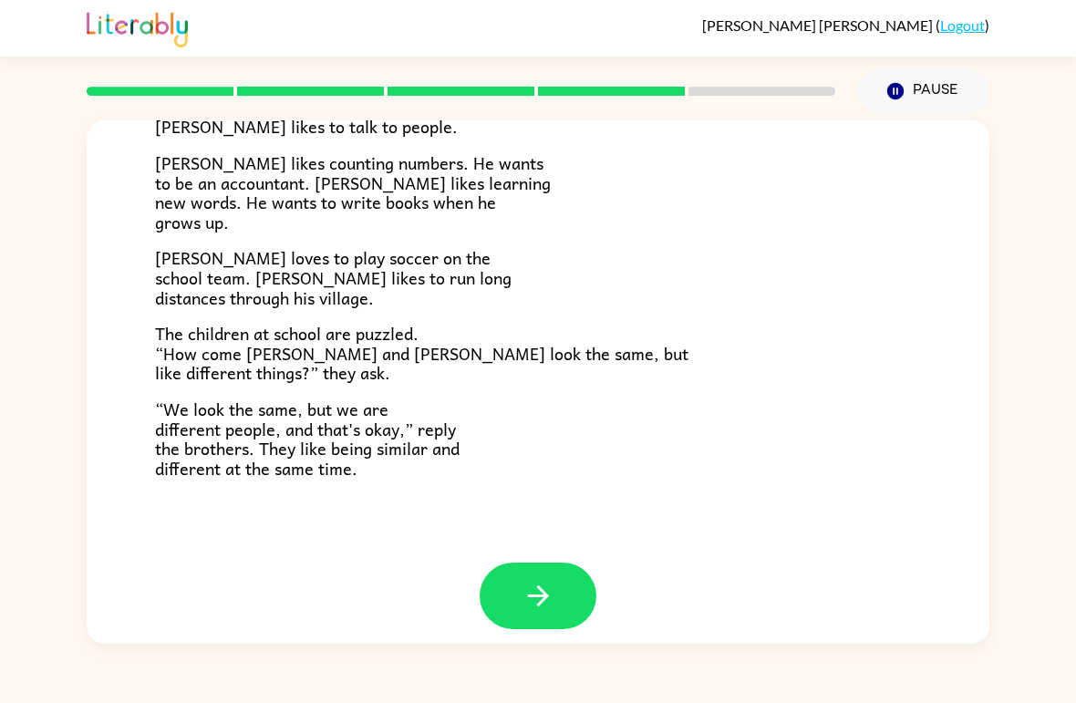
scroll to position [378, 0]
click at [534, 581] on icon "button" at bounding box center [538, 597] width 32 height 32
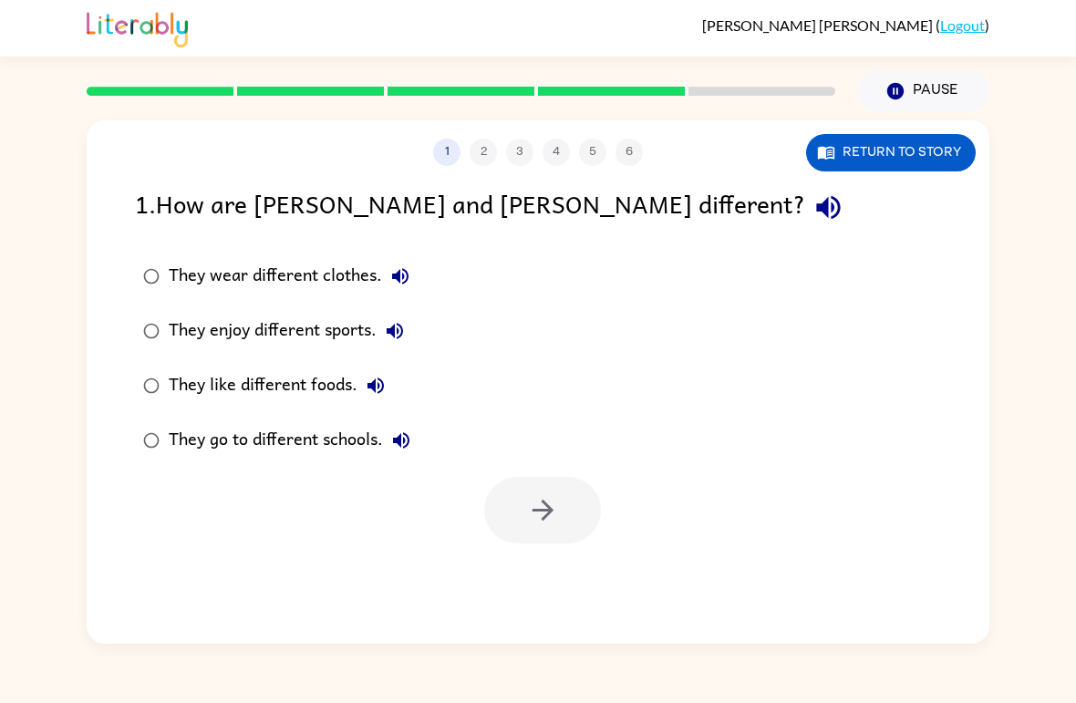
click at [324, 328] on div "They enjoy different sports." at bounding box center [291, 331] width 244 height 36
click at [535, 542] on button "button" at bounding box center [542, 510] width 117 height 67
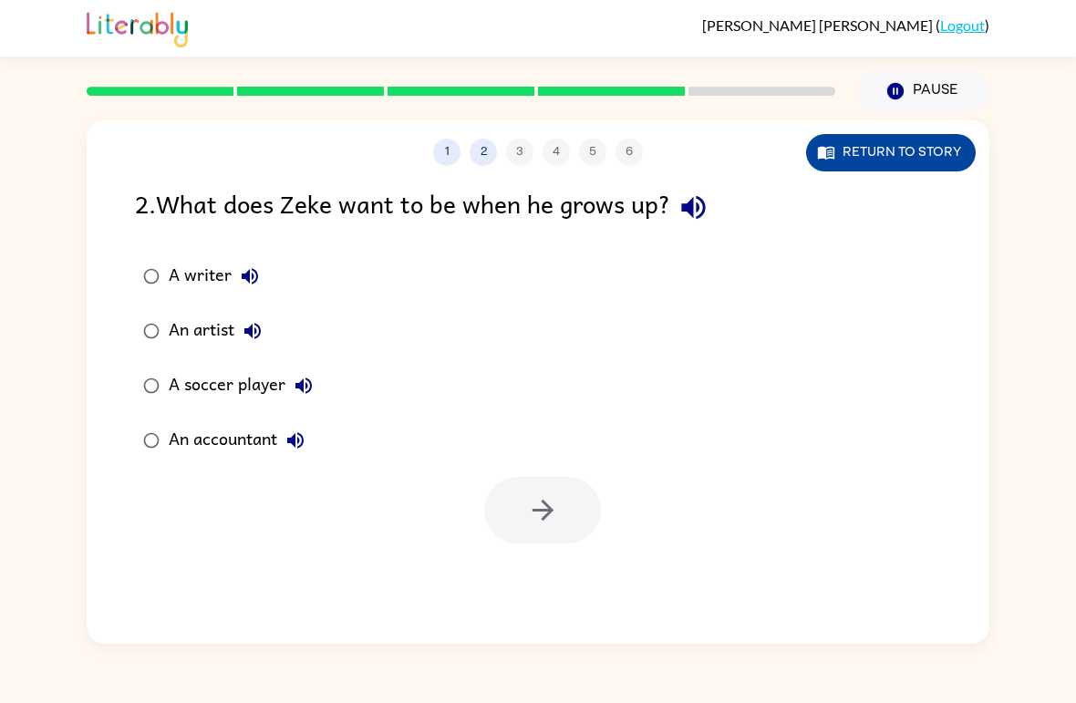
click at [888, 165] on button "Return to story" at bounding box center [891, 152] width 170 height 37
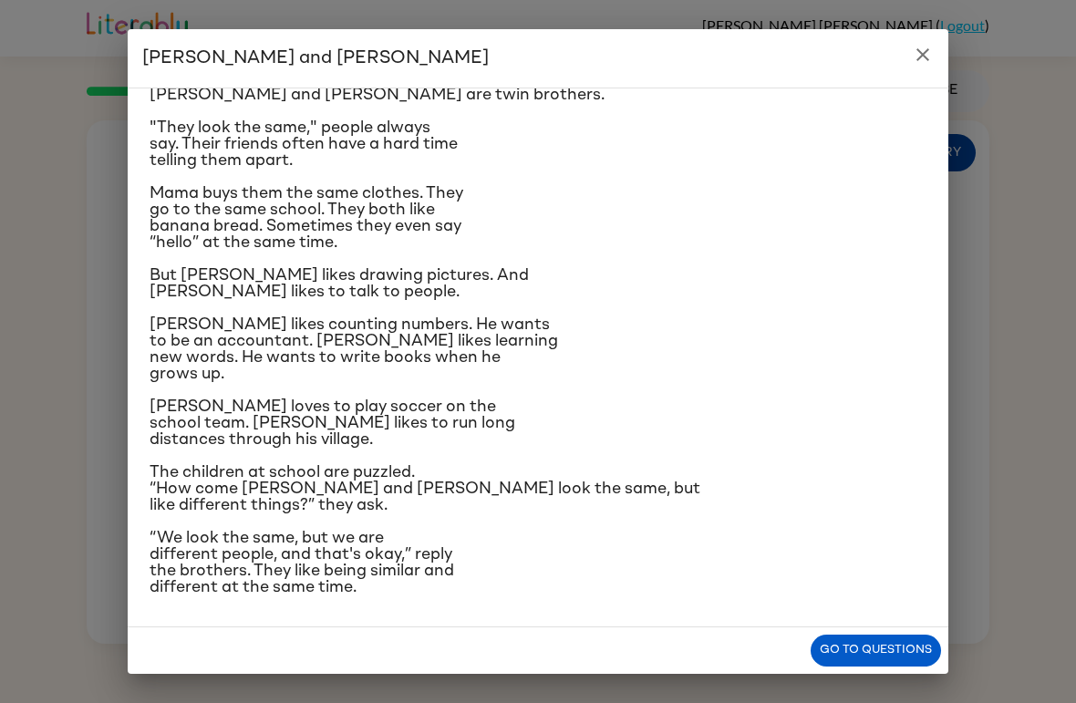
scroll to position [191, 0]
click at [922, 46] on icon "close" at bounding box center [923, 55] width 22 height 22
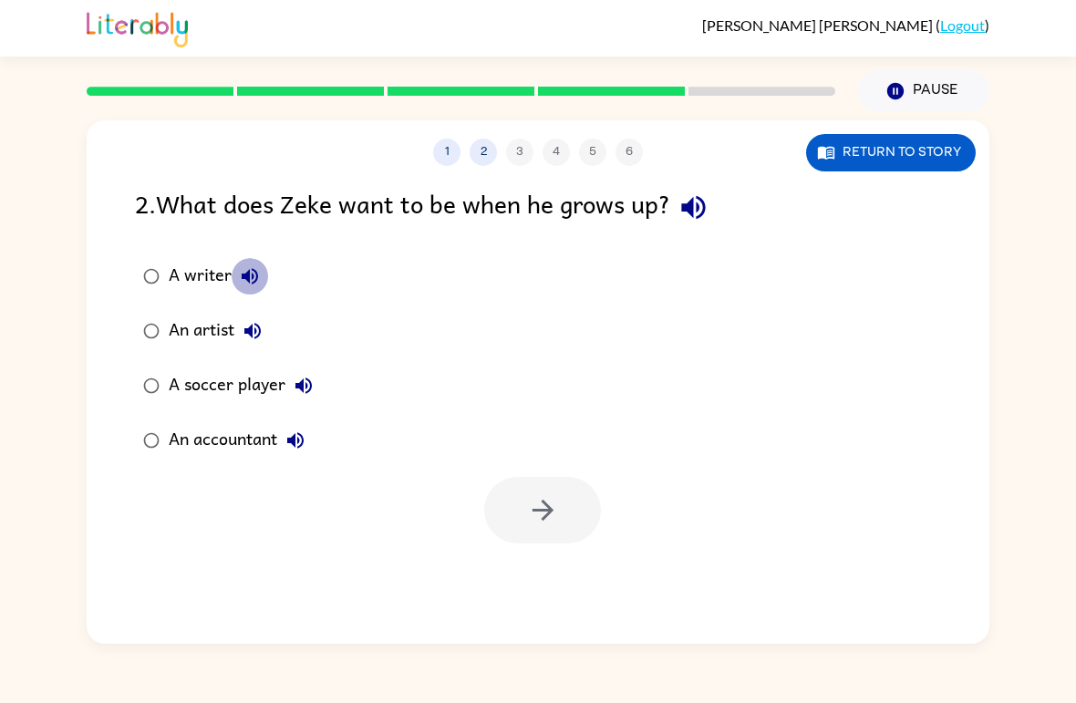
click at [237, 278] on button "A writer" at bounding box center [250, 276] width 36 height 36
click at [191, 253] on label "A writer" at bounding box center [228, 276] width 206 height 55
click at [527, 520] on icon "button" at bounding box center [543, 510] width 32 height 32
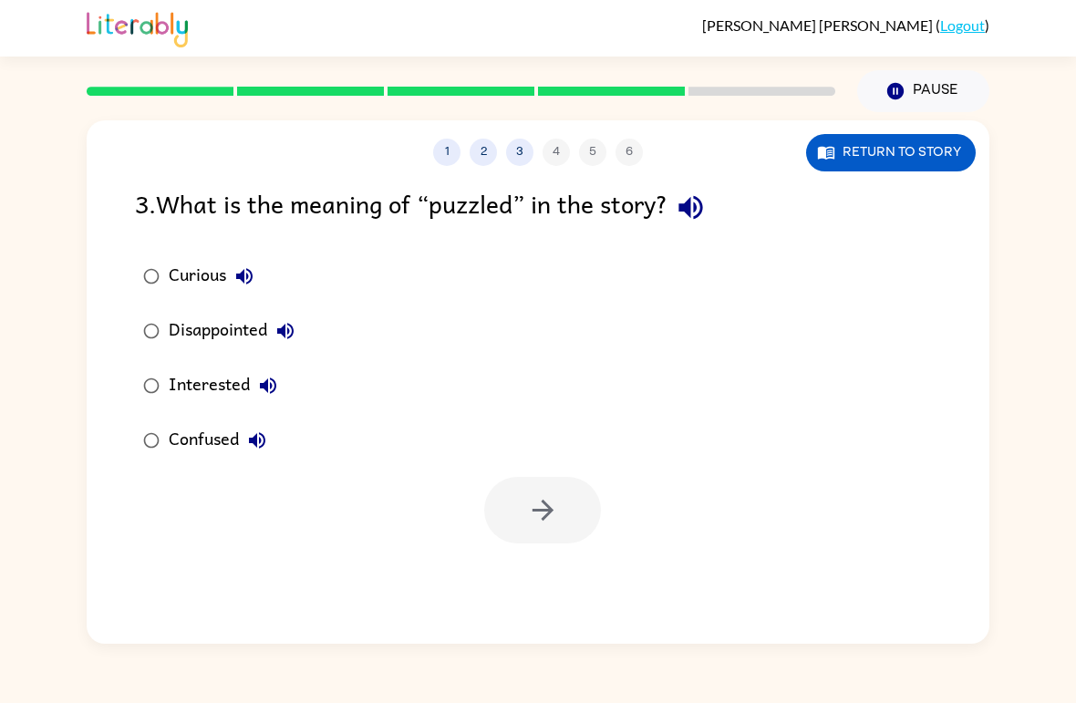
click at [225, 432] on div "Confused" at bounding box center [222, 440] width 107 height 36
click at [567, 534] on button "button" at bounding box center [542, 510] width 117 height 67
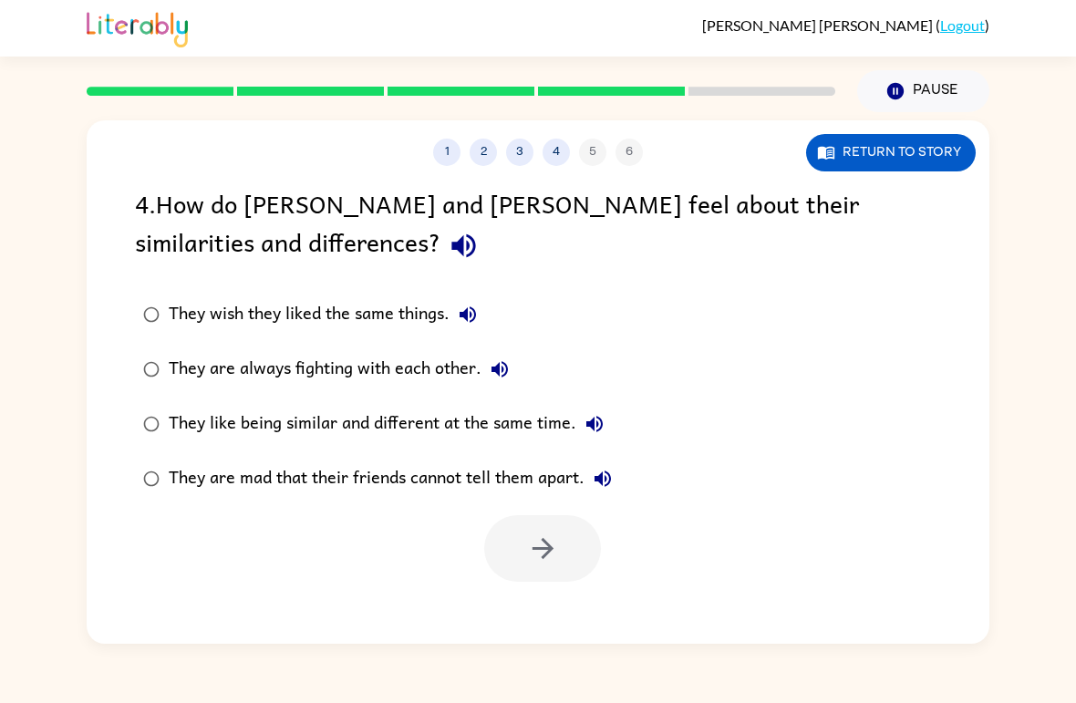
click at [477, 412] on div "They like being similar and different at the same time." at bounding box center [391, 424] width 444 height 36
click at [556, 562] on icon "button" at bounding box center [543, 548] width 32 height 32
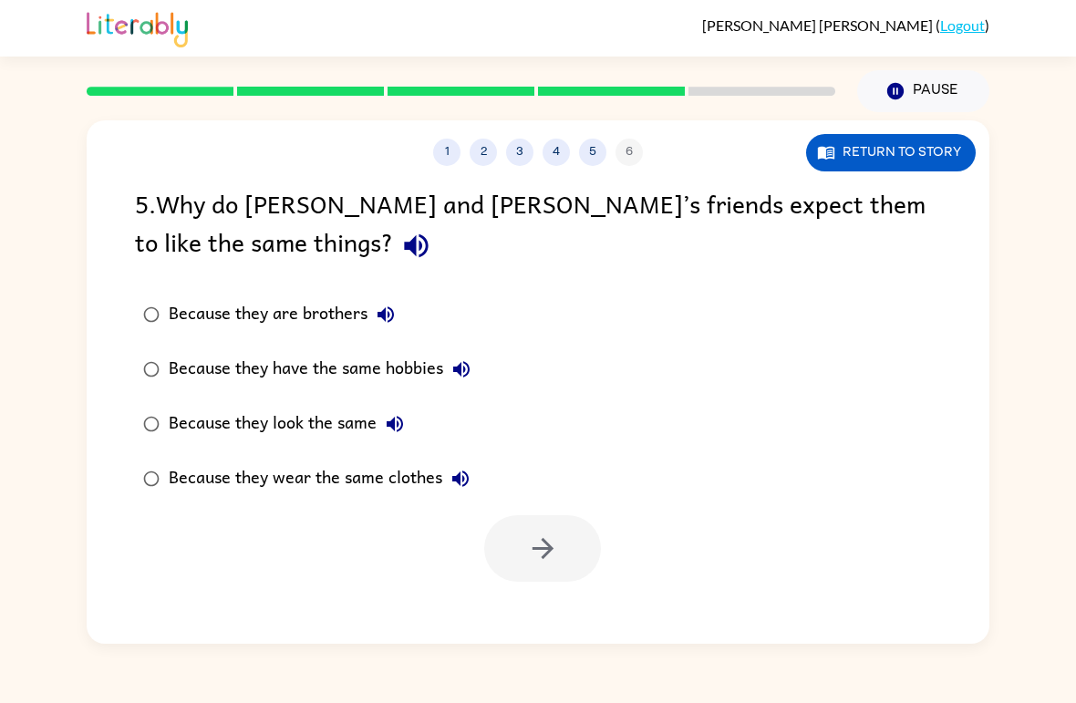
click at [308, 333] on div "Because they are brothers" at bounding box center [286, 314] width 235 height 36
click at [307, 333] on div "Because they are brothers" at bounding box center [286, 314] width 235 height 36
click at [573, 550] on button "button" at bounding box center [542, 548] width 117 height 67
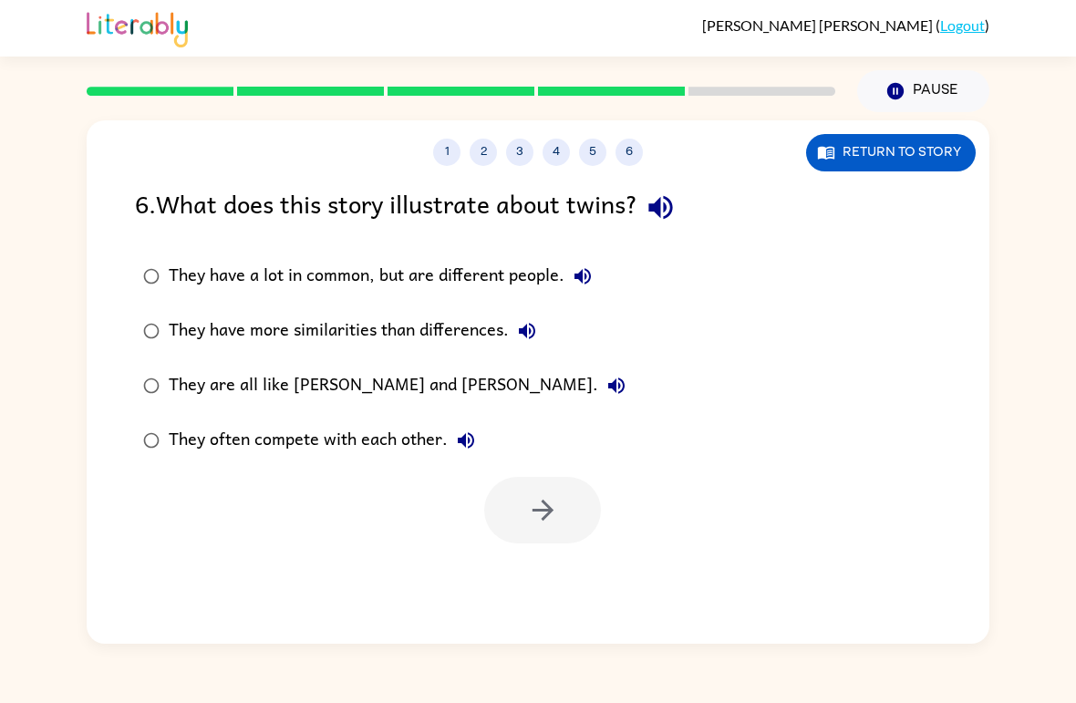
click at [459, 279] on div "They have a lot in common, but are different people." at bounding box center [385, 276] width 432 height 36
click at [436, 332] on div "They have more similarities than differences." at bounding box center [357, 331] width 376 height 36
click at [489, 276] on div "They have a lot in common, but are different people." at bounding box center [385, 276] width 432 height 36
click at [491, 224] on div "6 . What does this story illustrate about twins?" at bounding box center [538, 207] width 806 height 46
click at [535, 498] on icon "button" at bounding box center [543, 510] width 32 height 32
